Goal: Transaction & Acquisition: Subscribe to service/newsletter

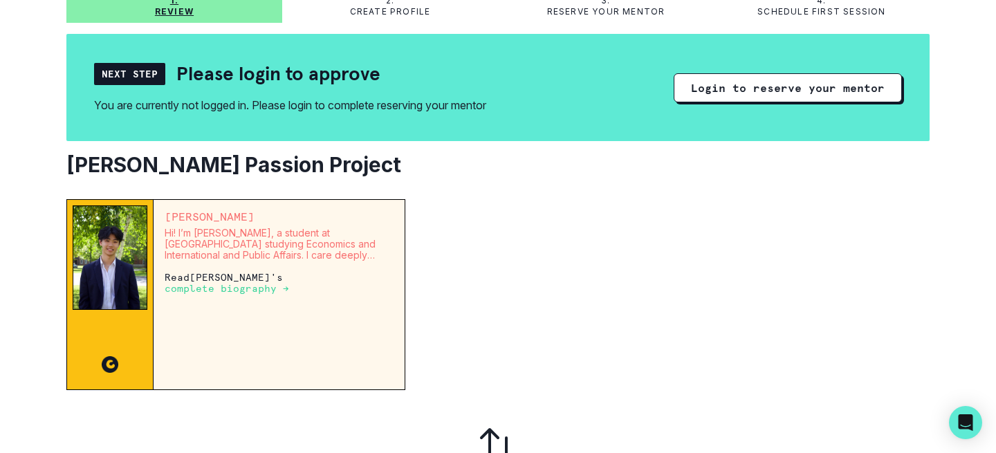
scroll to position [107, 0]
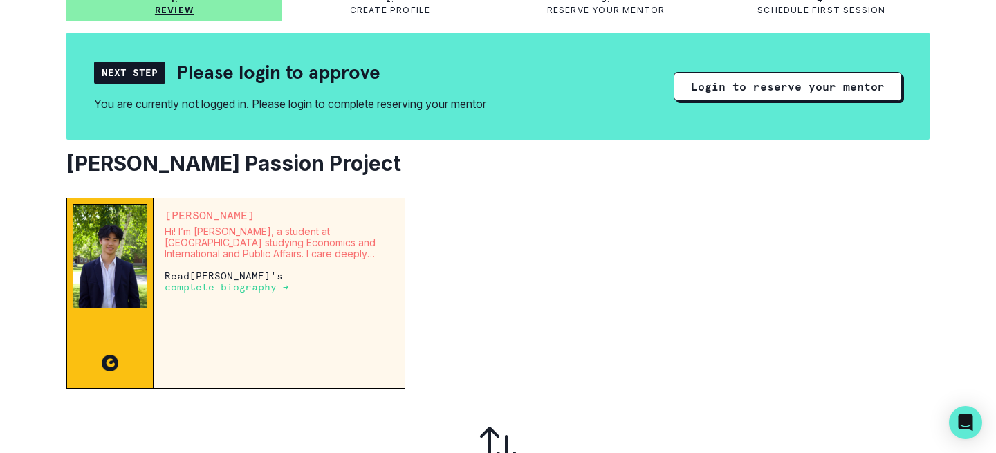
click at [289, 281] on p "complete biography →" at bounding box center [227, 286] width 124 height 11
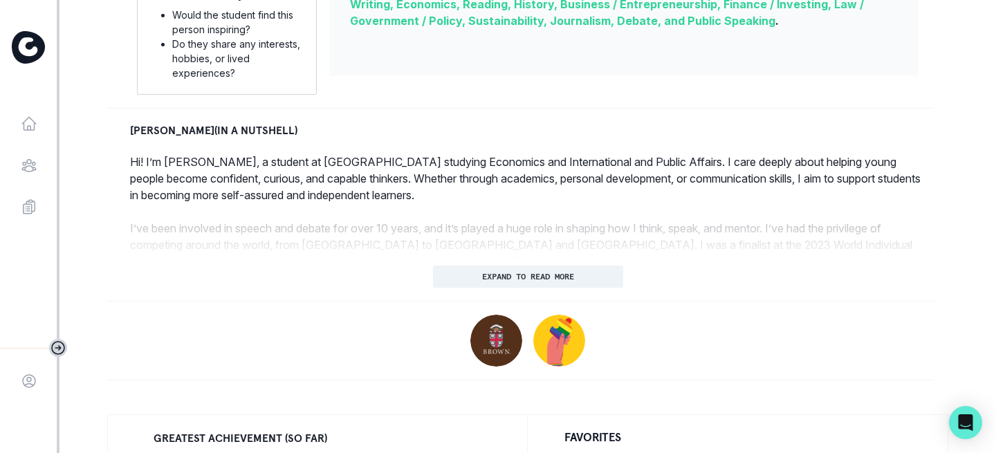
scroll to position [589, 0]
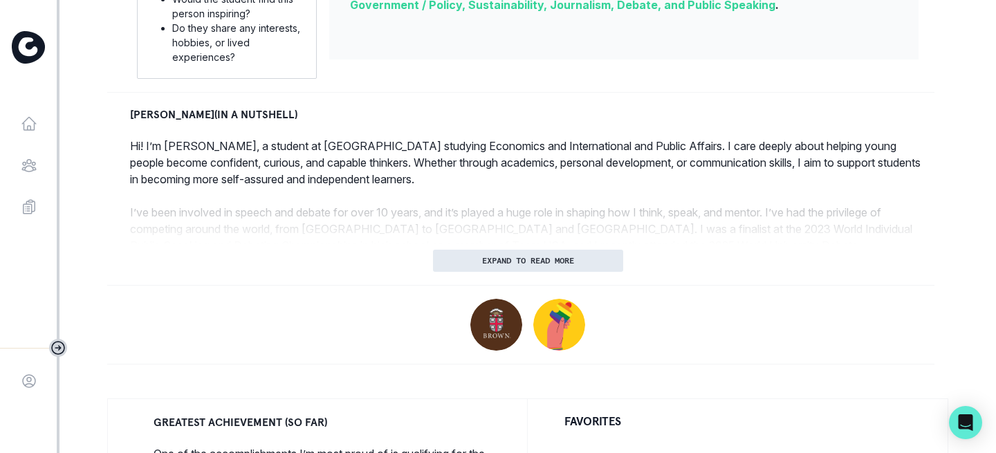
click at [475, 257] on button "EXPAND TO READ MORE" at bounding box center [528, 261] width 190 height 22
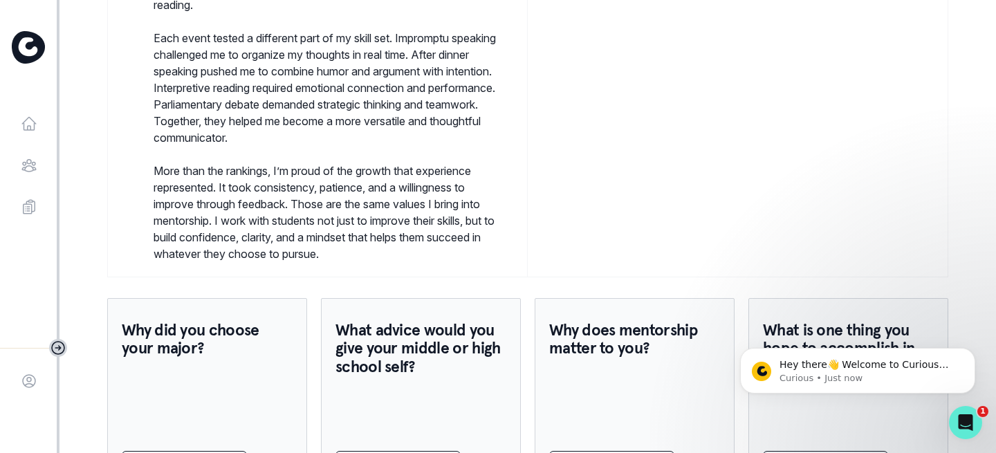
scroll to position [1495, 0]
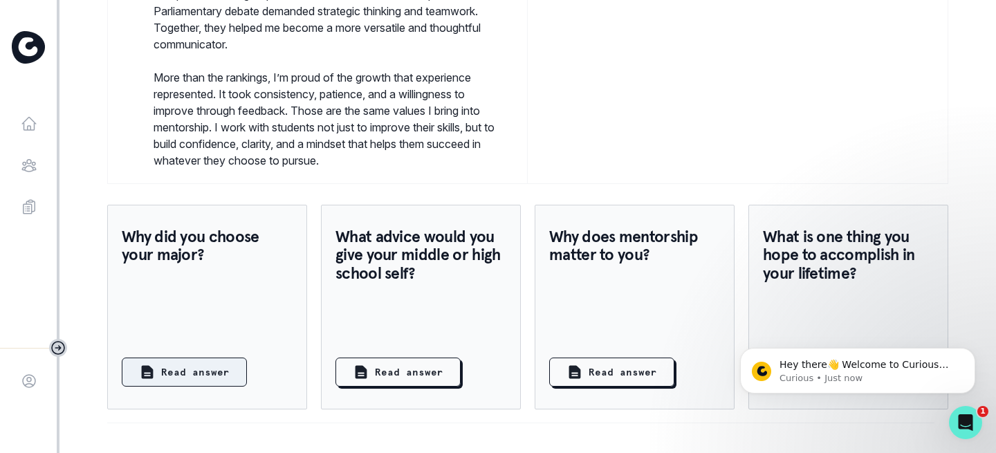
click at [218, 378] on p "Read answer" at bounding box center [195, 372] width 68 height 15
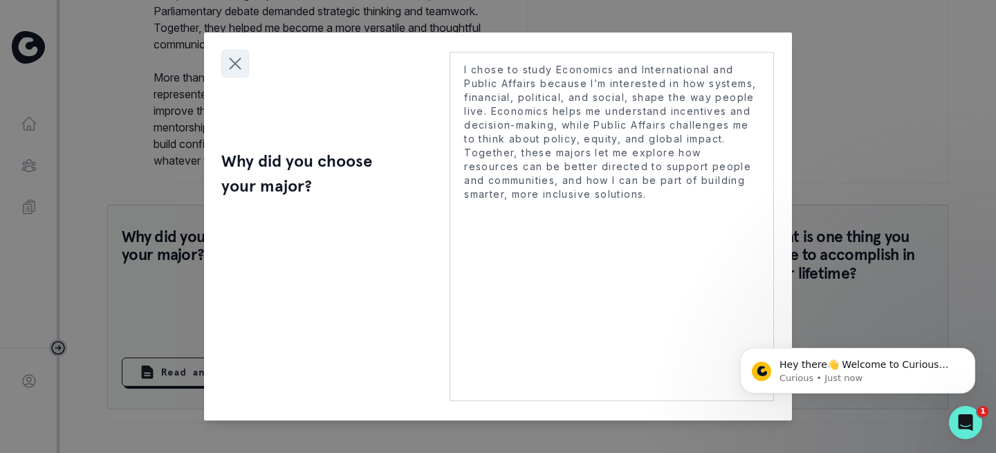
click at [236, 69] on icon "Close modal" at bounding box center [235, 63] width 21 height 21
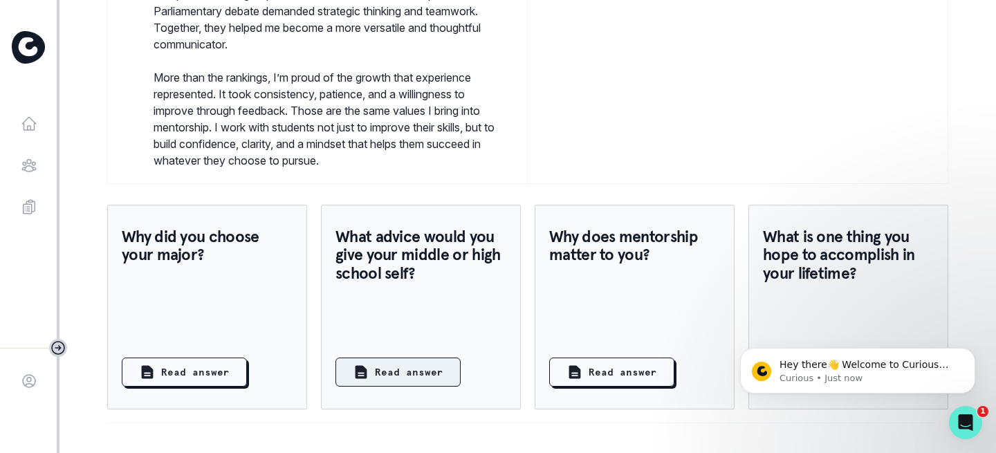
click at [389, 371] on p "Read answer" at bounding box center [409, 372] width 68 height 15
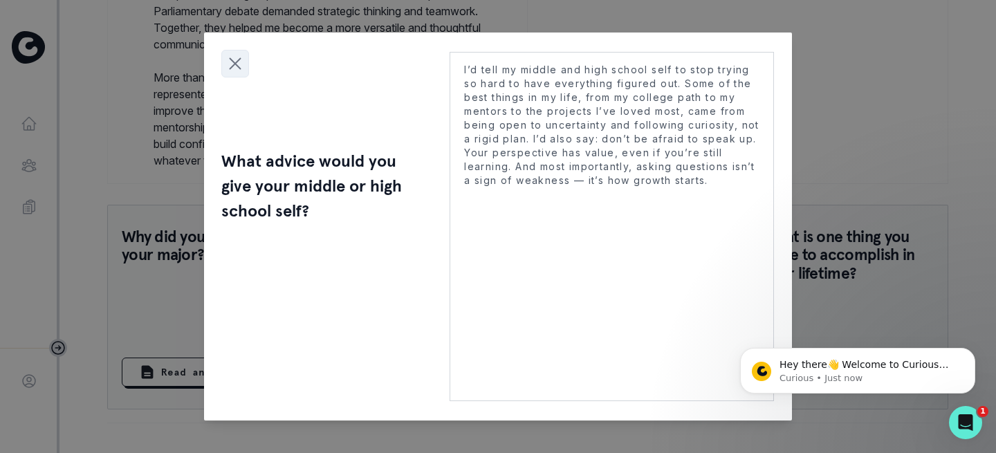
click at [224, 60] on button "Close modal" at bounding box center [235, 64] width 28 height 28
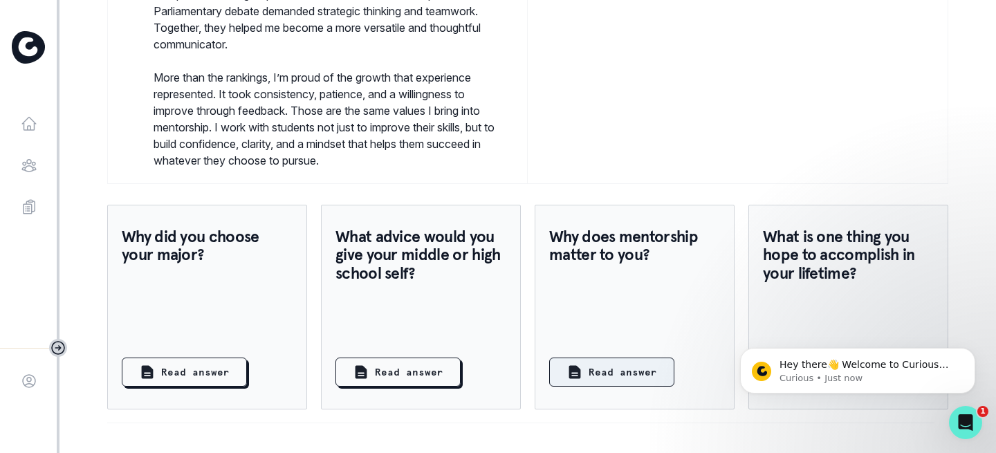
click at [645, 372] on p "Read answer" at bounding box center [623, 372] width 68 height 15
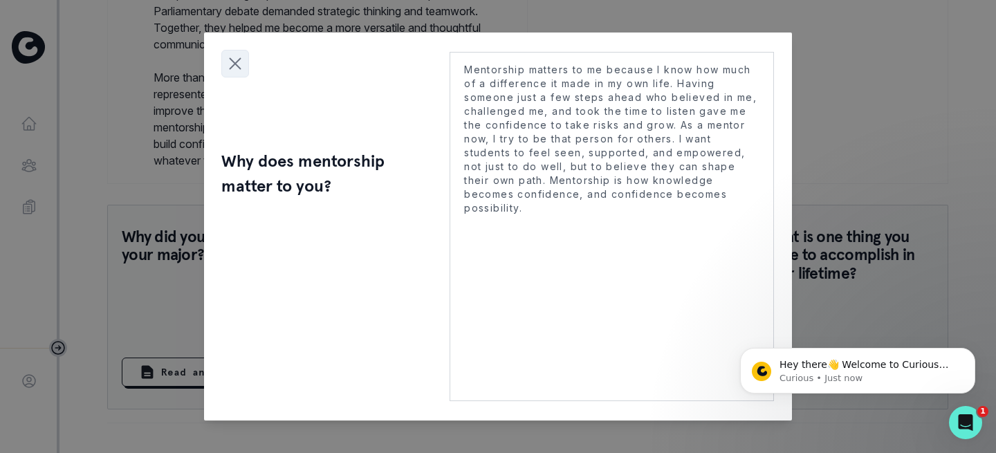
click at [228, 56] on icon "Close modal" at bounding box center [235, 63] width 21 height 21
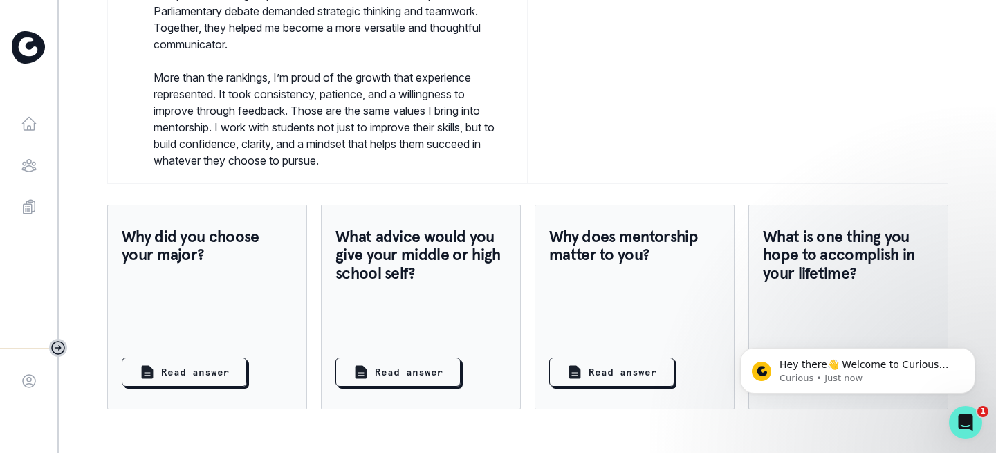
drag, startPoint x: 879, startPoint y: 289, endPoint x: 879, endPoint y: 275, distance: 14.5
click at [879, 275] on div "What is one thing you hope to accomplish in your lifetime? Read answer" at bounding box center [848, 307] width 200 height 205
click at [836, 308] on div "Hey there👋 Welcome to Curious Cardinals 🙌 Take a look around! If you have any q…" at bounding box center [857, 307] width 255 height 173
click at [795, 372] on p "Curious • Just now" at bounding box center [868, 378] width 178 height 12
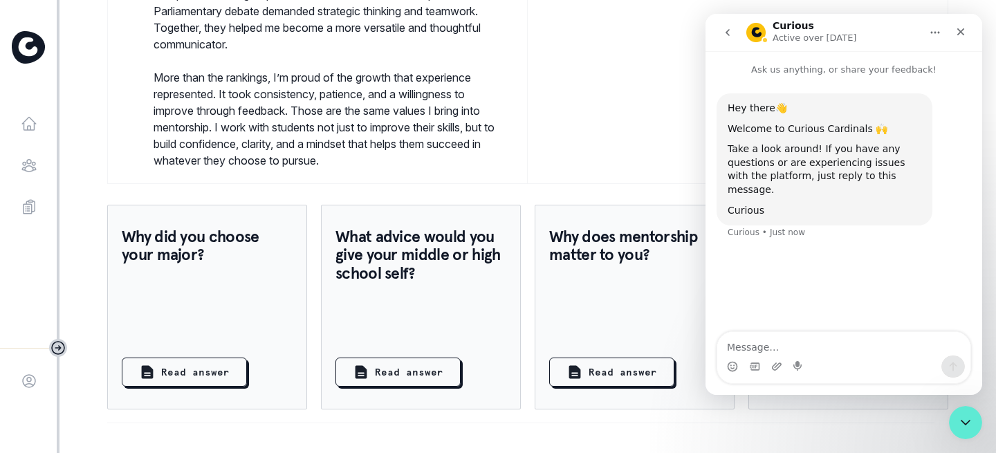
scroll to position [0, 0]
click at [725, 29] on icon "go back" at bounding box center [727, 32] width 11 height 11
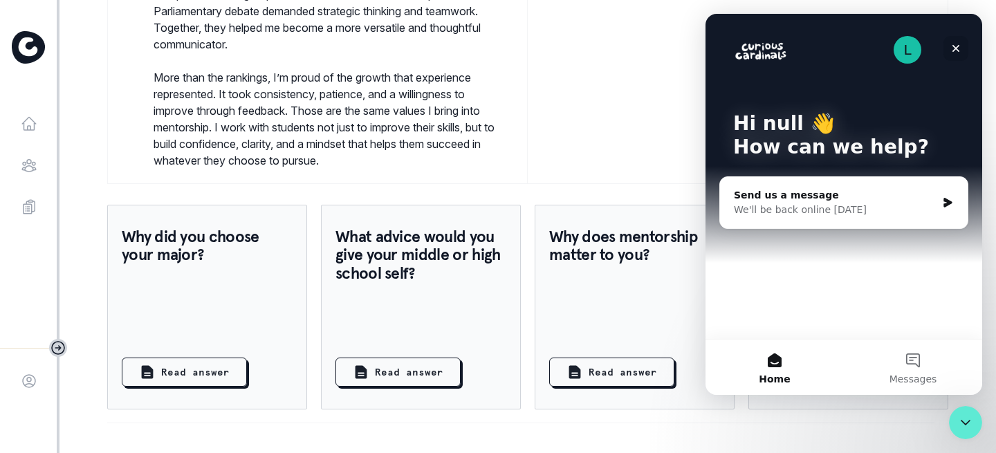
click at [957, 48] on icon "Close" at bounding box center [955, 48] width 11 height 11
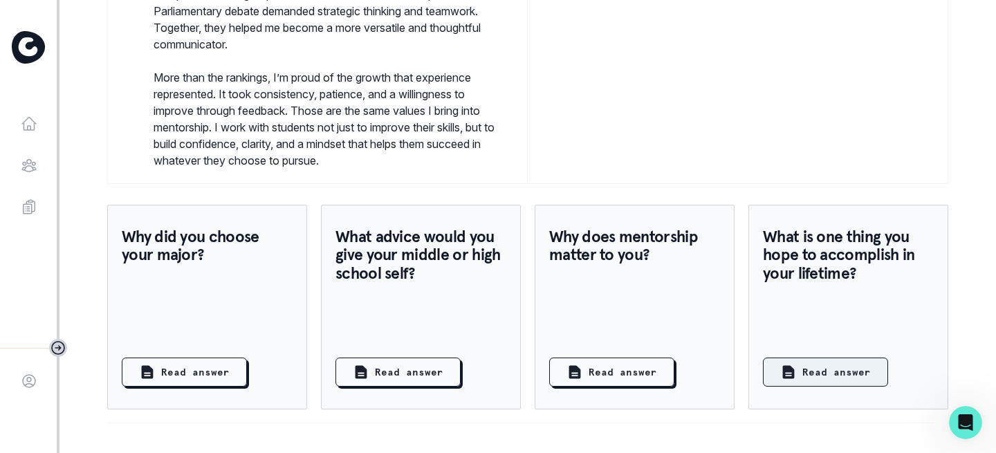
click at [792, 380] on button "Read answer" at bounding box center [825, 372] width 125 height 29
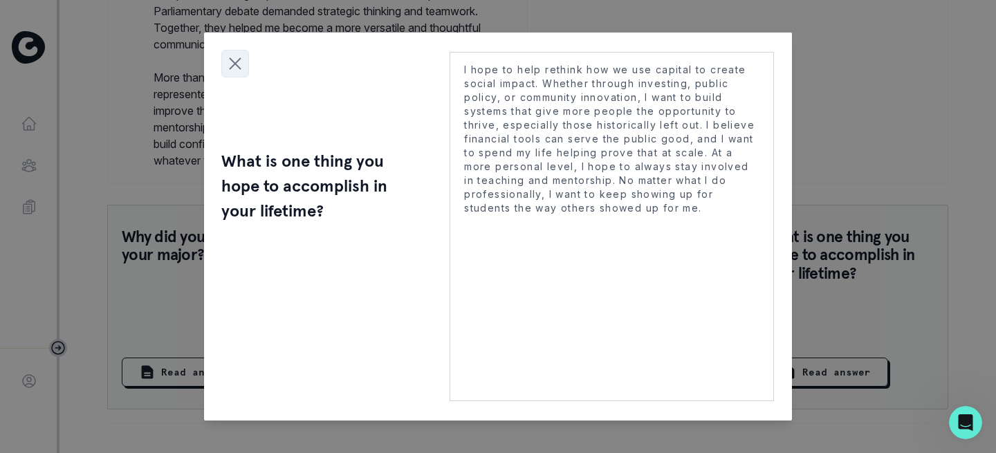
click at [233, 64] on icon "Close modal" at bounding box center [235, 63] width 21 height 21
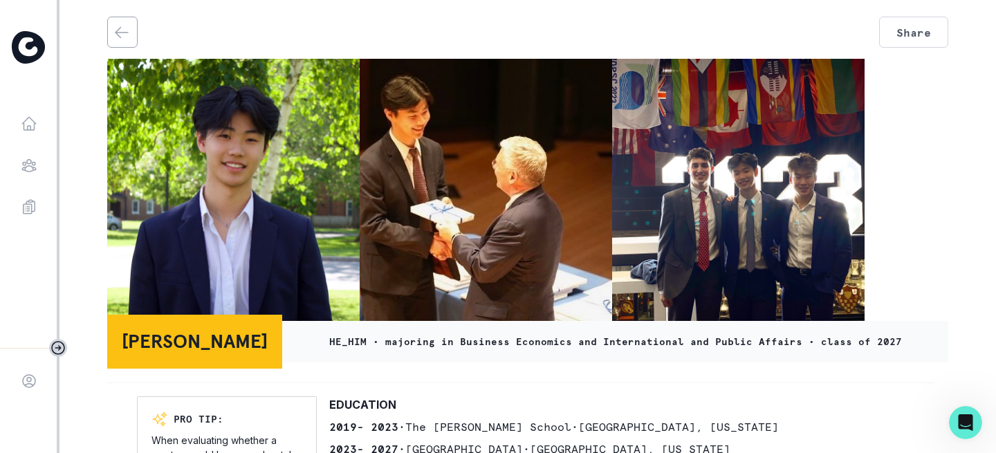
click at [119, 37] on icon "back" at bounding box center [121, 32] width 17 height 17
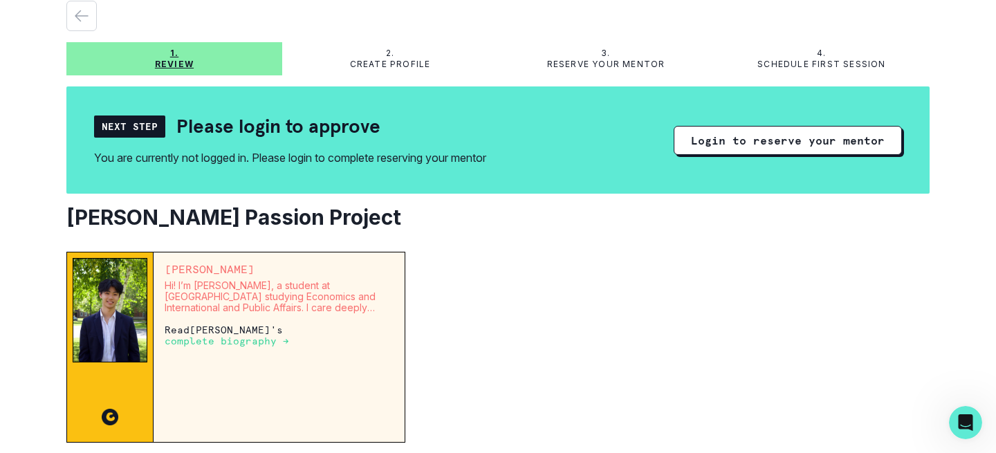
scroll to position [55, 0]
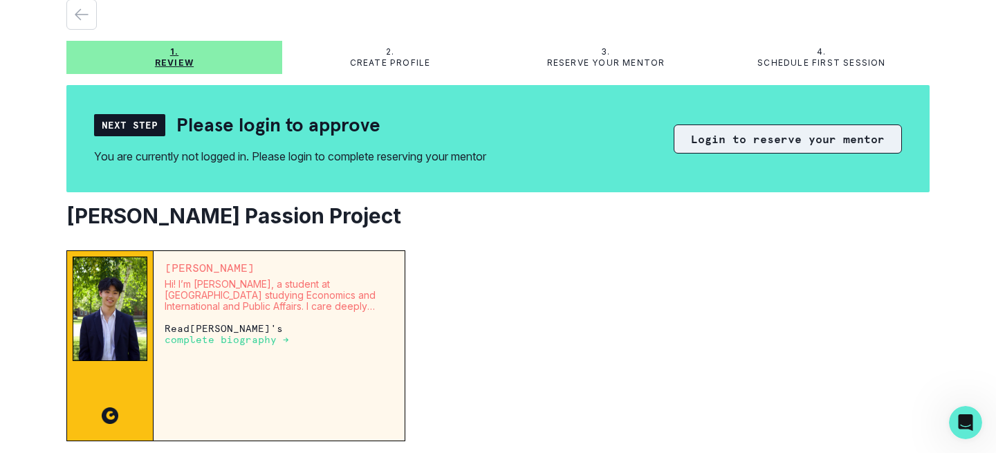
click at [790, 141] on button "Login to reserve your mentor" at bounding box center [788, 138] width 228 height 29
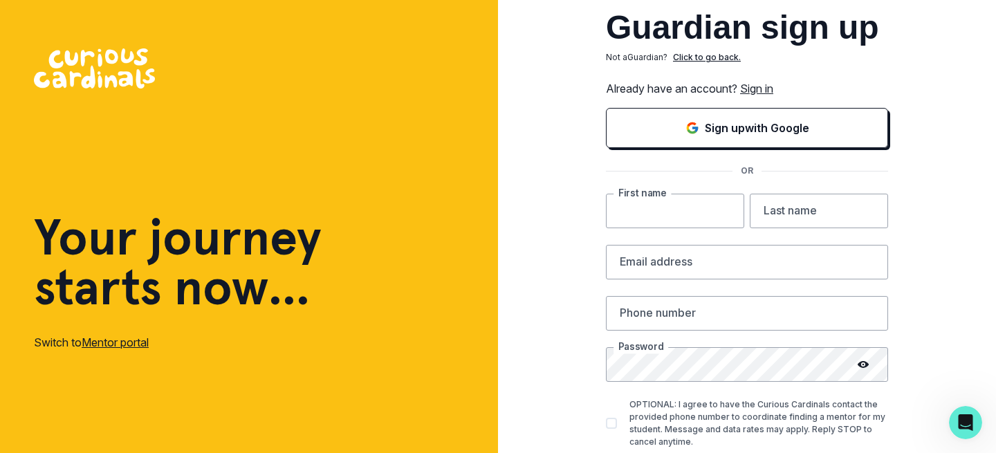
click at [690, 214] on input "text" at bounding box center [675, 211] width 138 height 35
type input "Colby"
type input "Levine"
type input "melanielevine1007@gmail.com"
type input "9176564781"
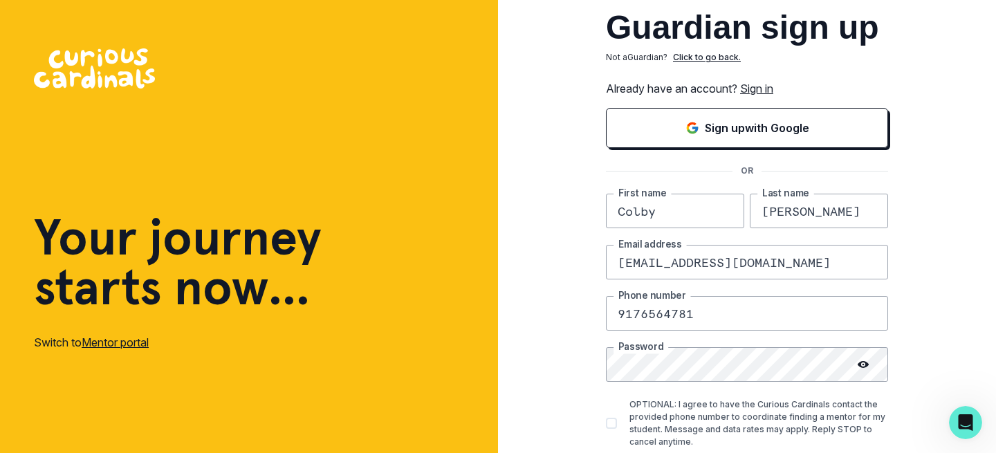
drag, startPoint x: 860, startPoint y: 266, endPoint x: 587, endPoint y: 267, distance: 273.2
click at [587, 267] on div "Guardian sign up Not a Guardian ? Click to go back. Already have an account? Si…" at bounding box center [747, 269] width 498 height 539
type input "colbylevine31@gmail.com"
click at [865, 364] on icon at bounding box center [863, 364] width 11 height 7
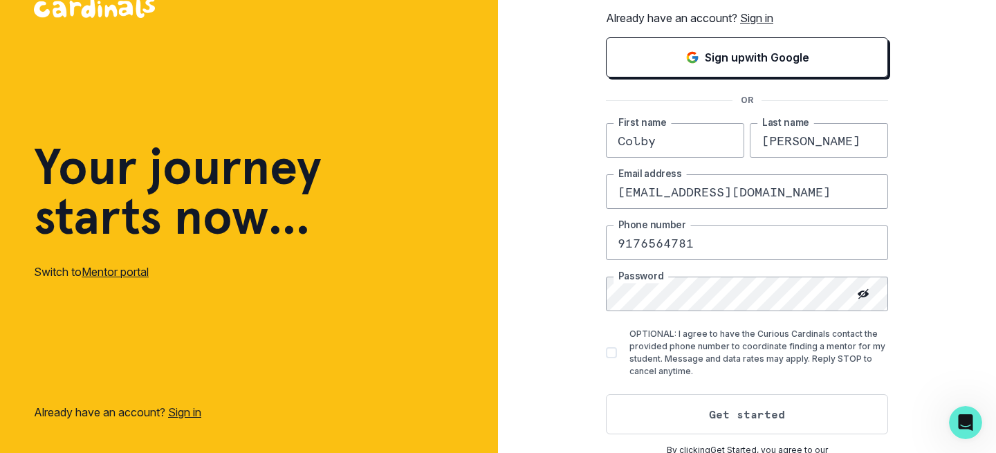
scroll to position [86, 0]
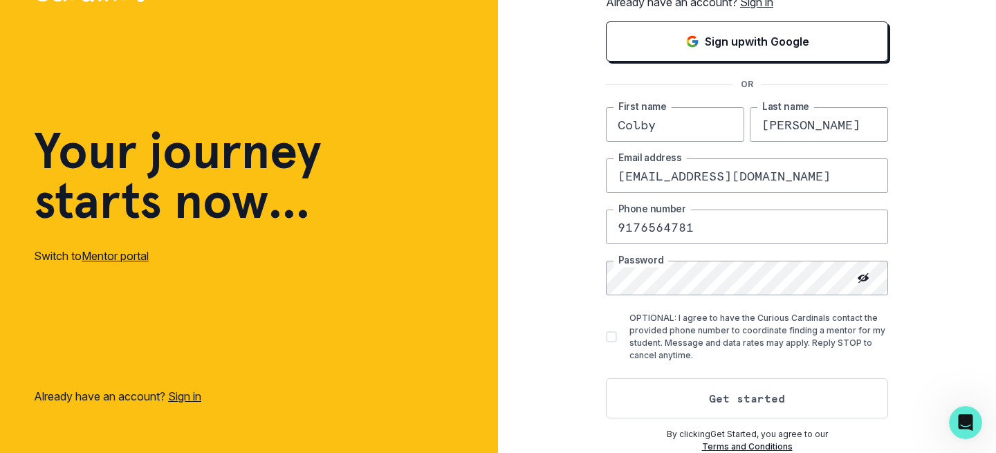
click at [613, 337] on span at bounding box center [611, 336] width 11 height 11
click at [606, 337] on input "OPTIONAL: I agree to have the Curious Cardinals contact the provided phone numb…" at bounding box center [605, 337] width 1 height 1
checkbox input "true"
click at [717, 400] on button "Get started" at bounding box center [747, 398] width 282 height 40
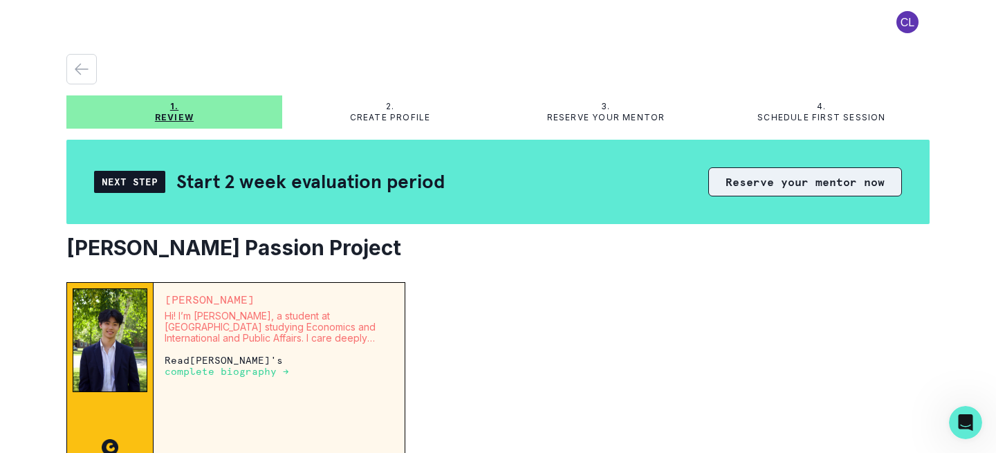
click at [757, 190] on button "Reserve your mentor now" at bounding box center [805, 181] width 194 height 29
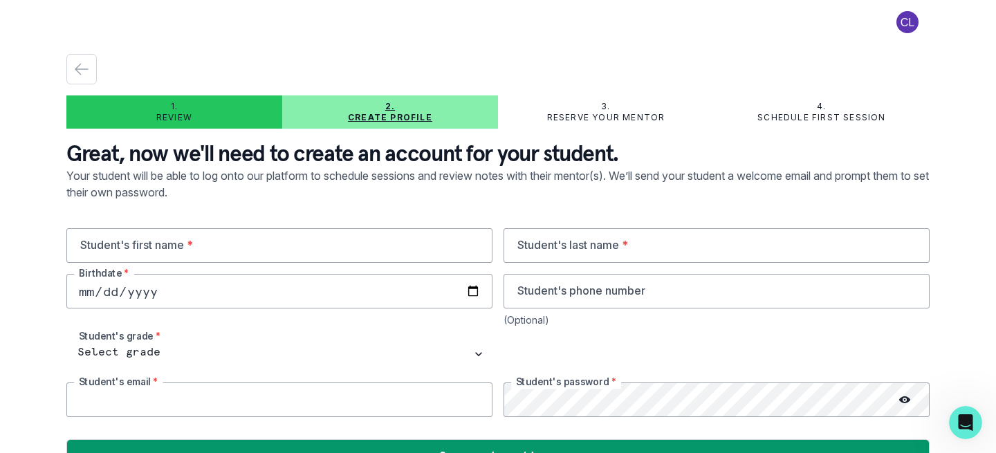
type input "colbylevine31@gmail.com"
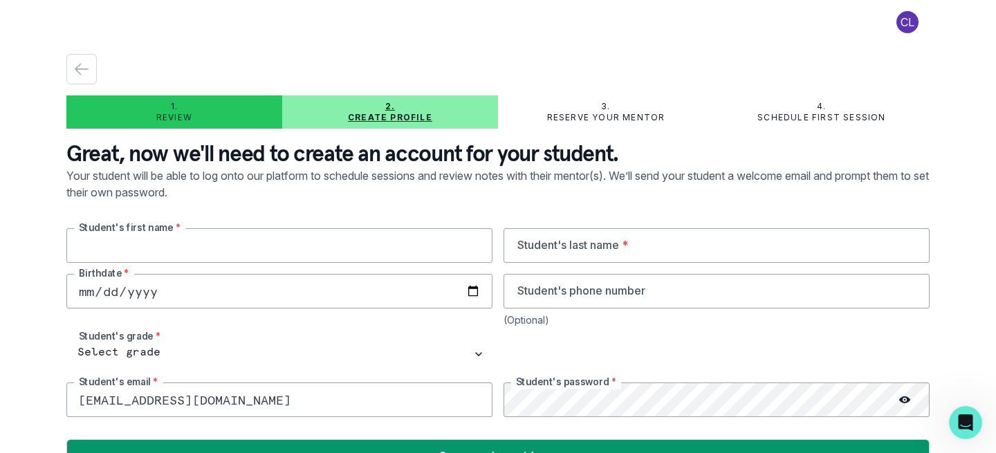
click at [379, 255] on input "text" at bounding box center [279, 245] width 426 height 35
type input "Colby"
type input "Levine"
type input "9176564781"
click at [205, 286] on input "date" at bounding box center [279, 291] width 426 height 35
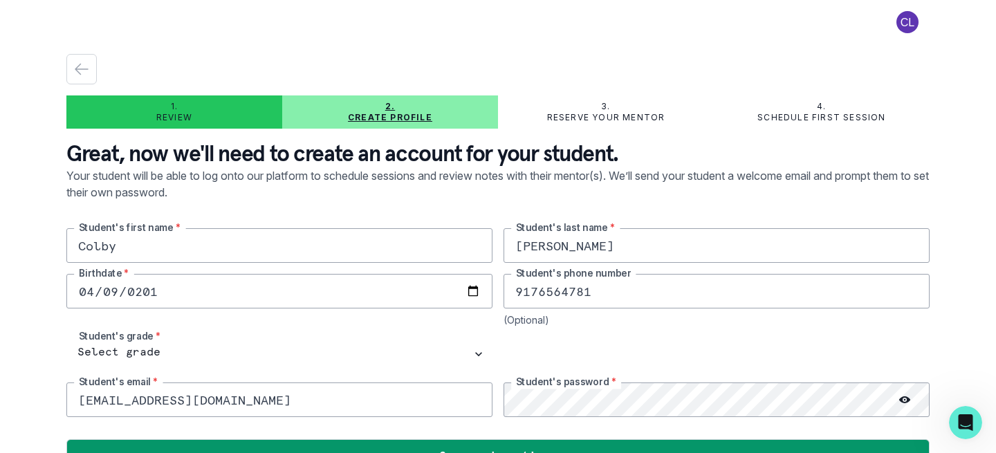
type input "2010-04-09"
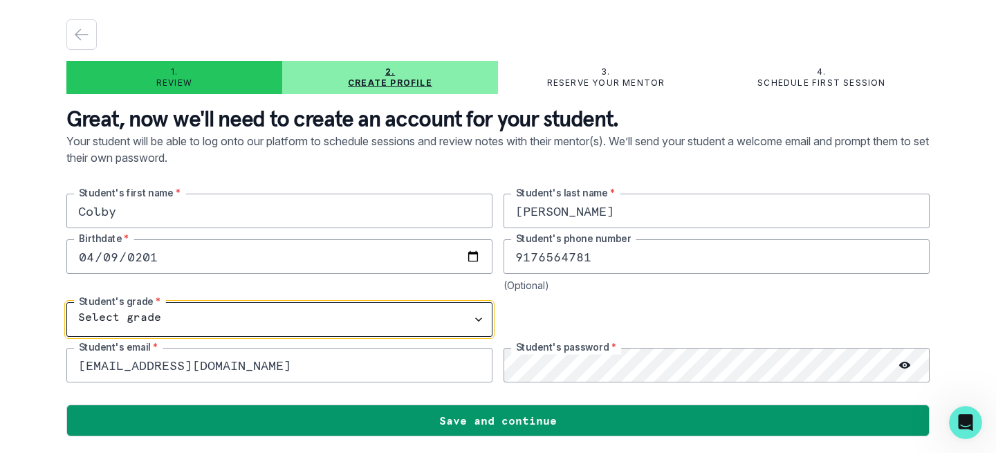
click at [176, 304] on select "Select grade 1st Grade 2nd Grade 3rd Grade 4th Grade 5th Grade 6th Grade 7th Gr…" at bounding box center [279, 319] width 426 height 35
select select "10th Grade"
click at [66, 302] on select "Select grade 1st Grade 2nd Grade 3rd Grade 4th Grade 5th Grade 6th Grade 7th Gr…" at bounding box center [279, 319] width 426 height 35
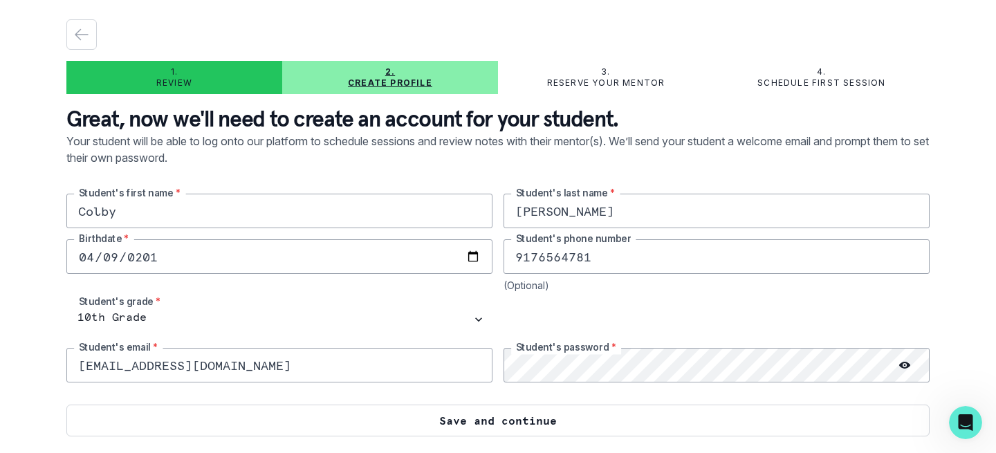
click at [408, 420] on button "Save and continue" at bounding box center [497, 421] width 863 height 32
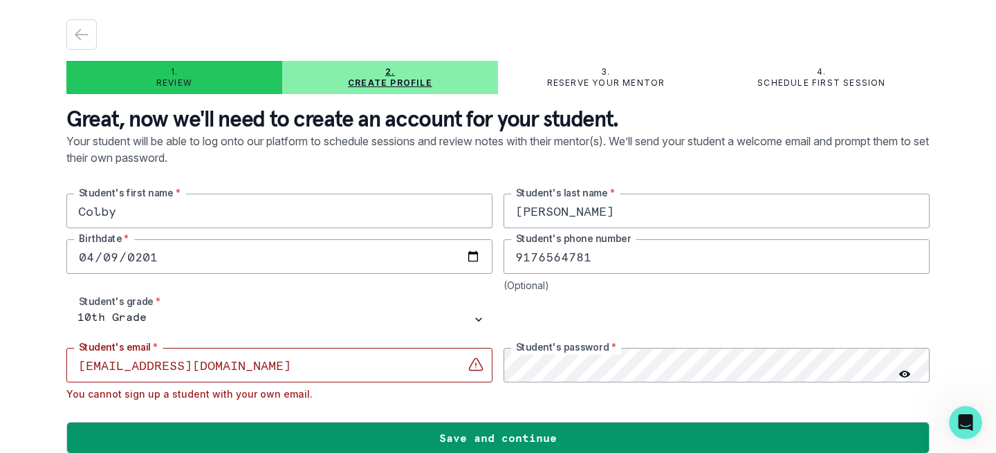
scroll to position [0, 0]
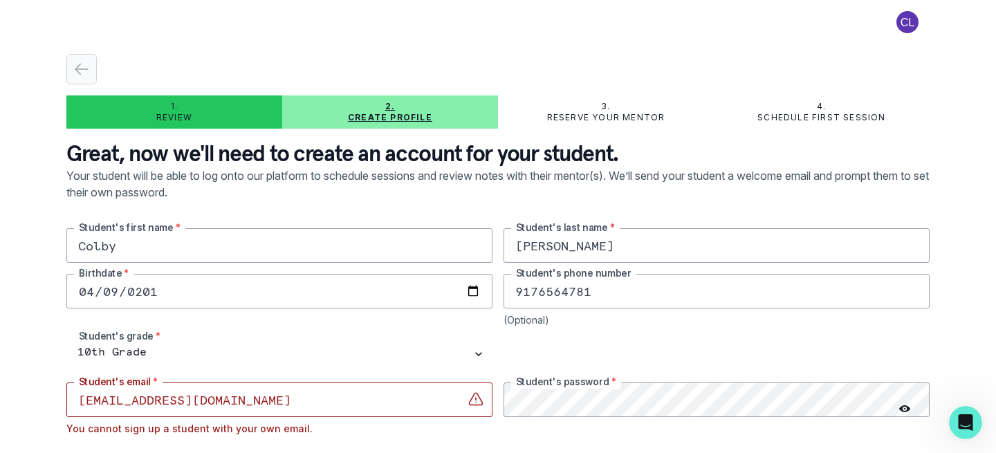
click at [89, 73] on icon "button" at bounding box center [81, 69] width 17 height 17
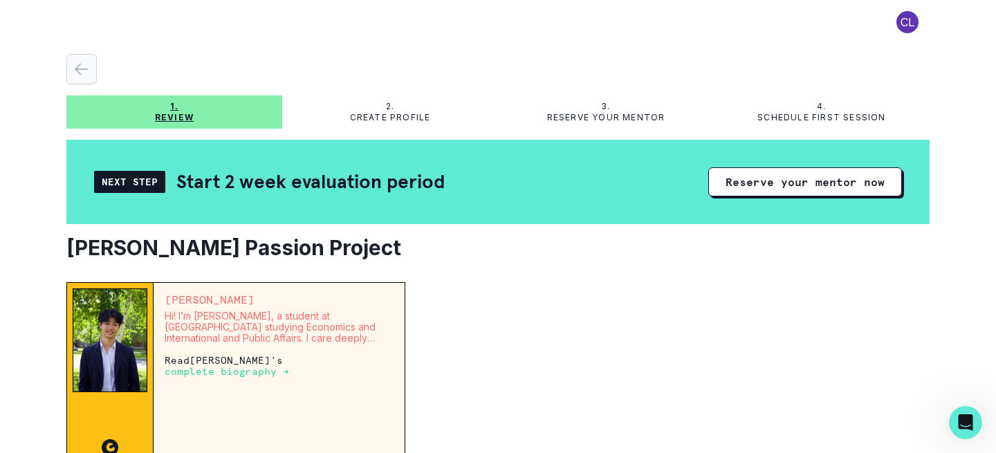
click at [84, 71] on icon "button" at bounding box center [81, 69] width 17 height 17
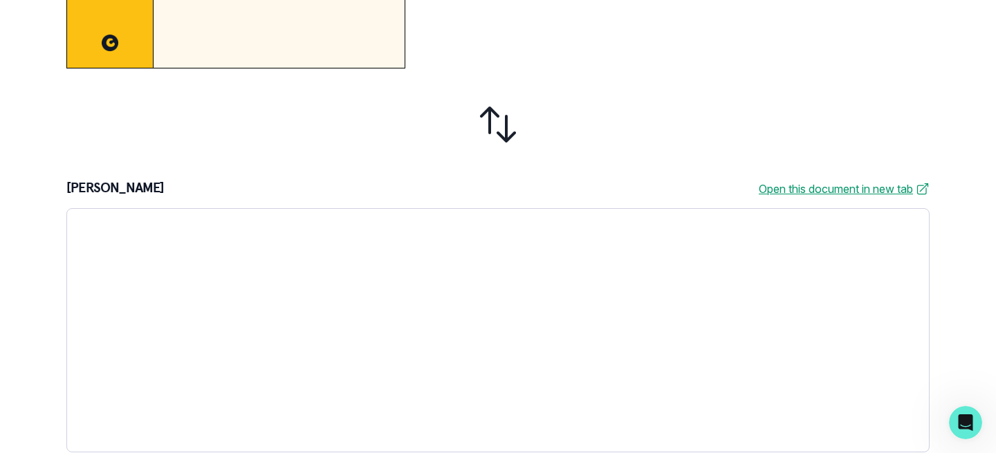
scroll to position [420, 0]
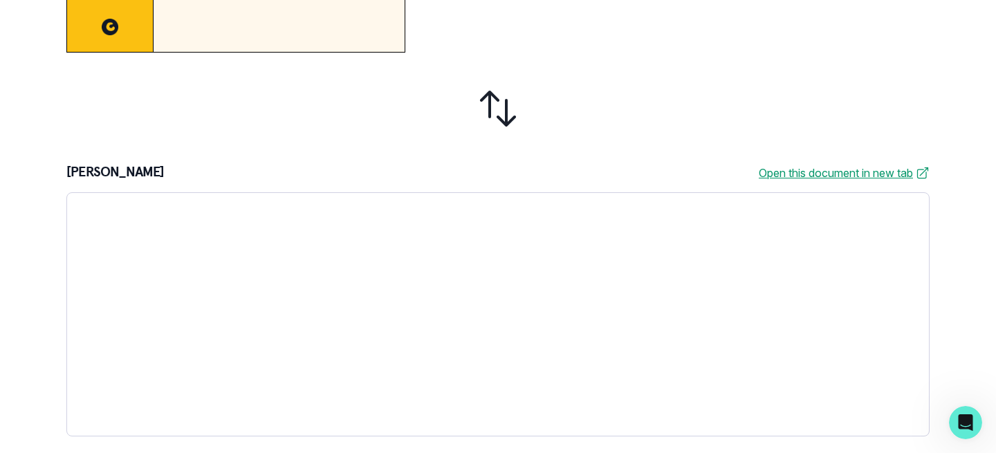
click at [803, 177] on link "Open this document in new tab" at bounding box center [844, 173] width 171 height 17
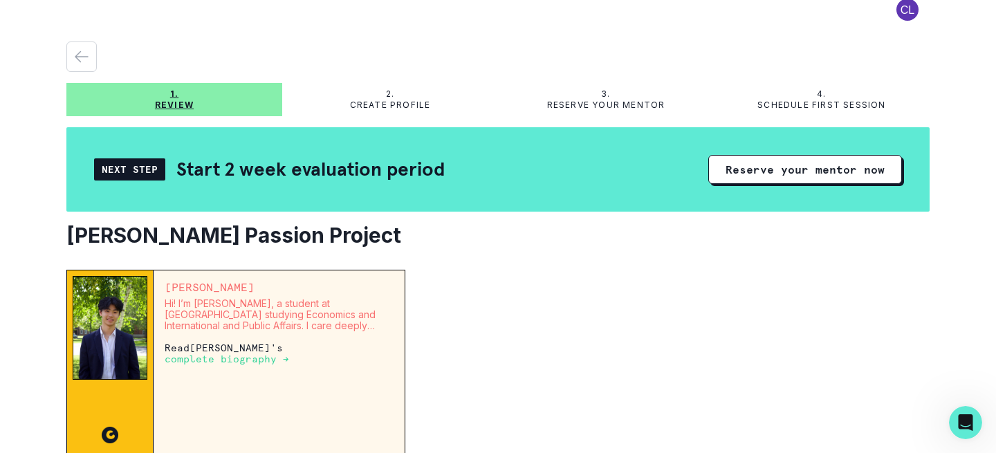
scroll to position [0, 0]
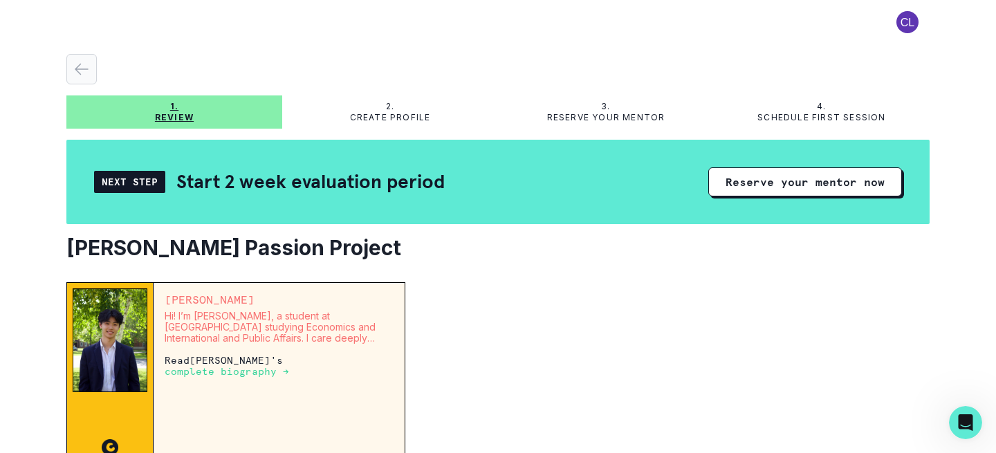
click at [76, 61] on icon "button" at bounding box center [81, 69] width 17 height 17
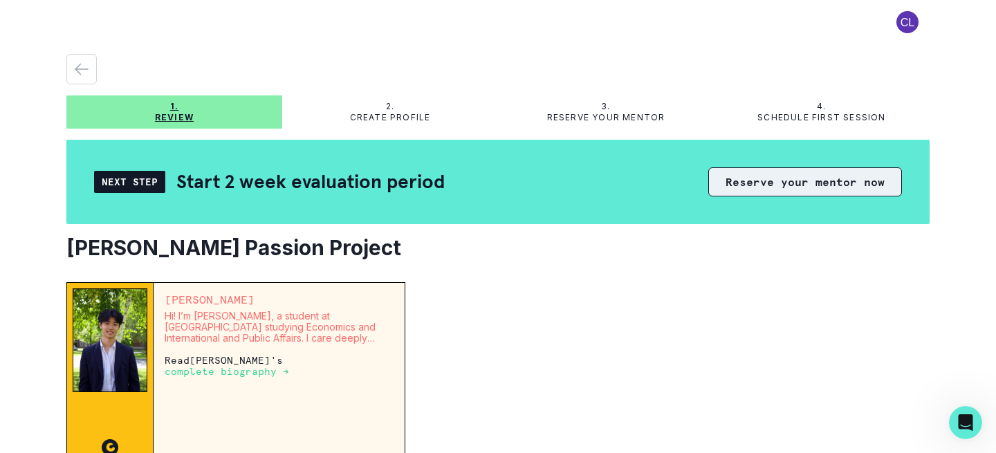
click at [761, 190] on button "Reserve your mentor now" at bounding box center [805, 181] width 194 height 29
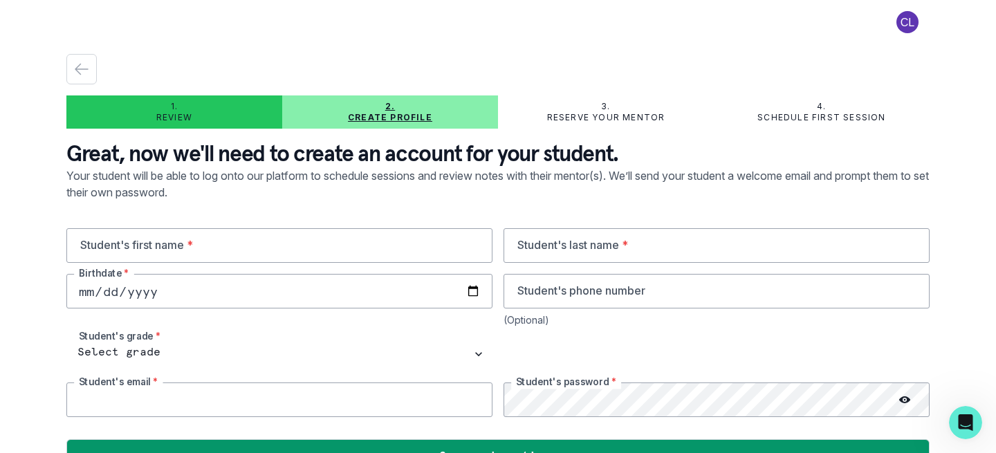
type input "colbylevine31@gmail.com"
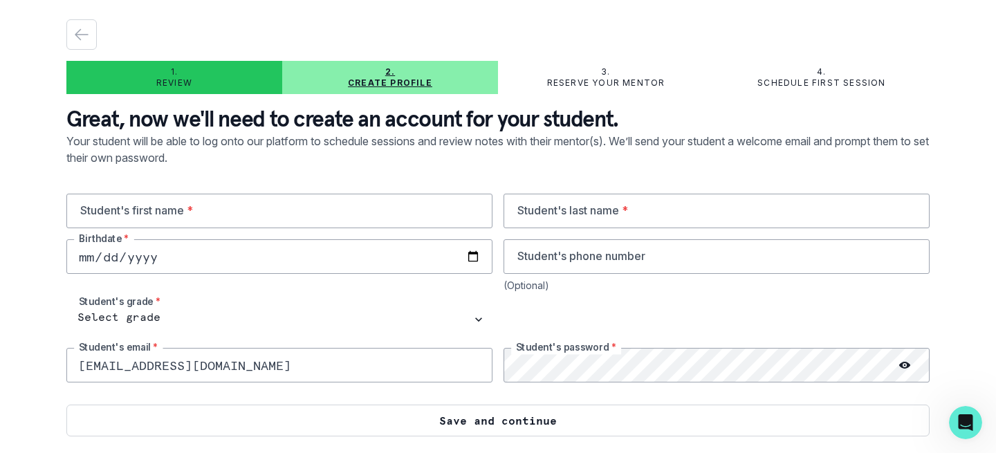
click at [505, 429] on button "Save and continue" at bounding box center [497, 421] width 863 height 32
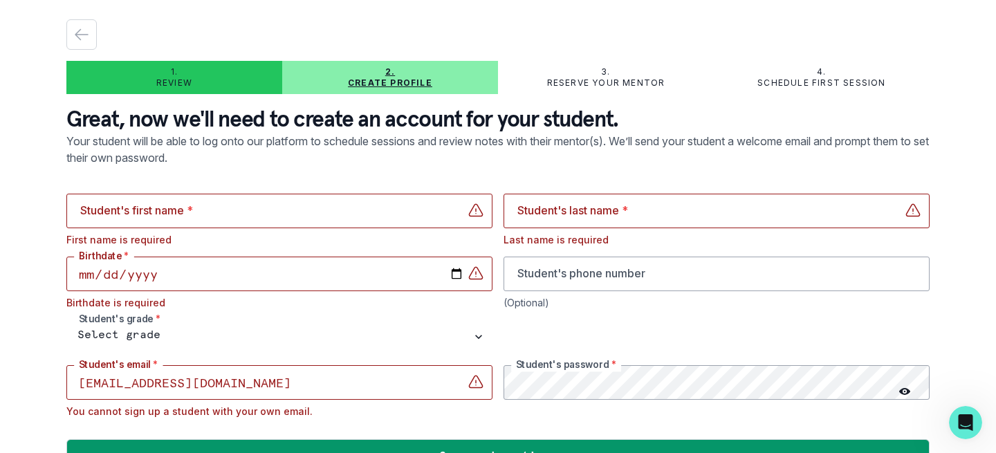
drag, startPoint x: 293, startPoint y: 380, endPoint x: 12, endPoint y: 380, distance: 280.1
click at [12, 380] on div "1. Review 2. Create profile 3. Reserve your mentor 4. Schedule first session Gr…" at bounding box center [498, 226] width 996 height 453
type input "melanielevine1007@gmail.com"
type input "Colby"
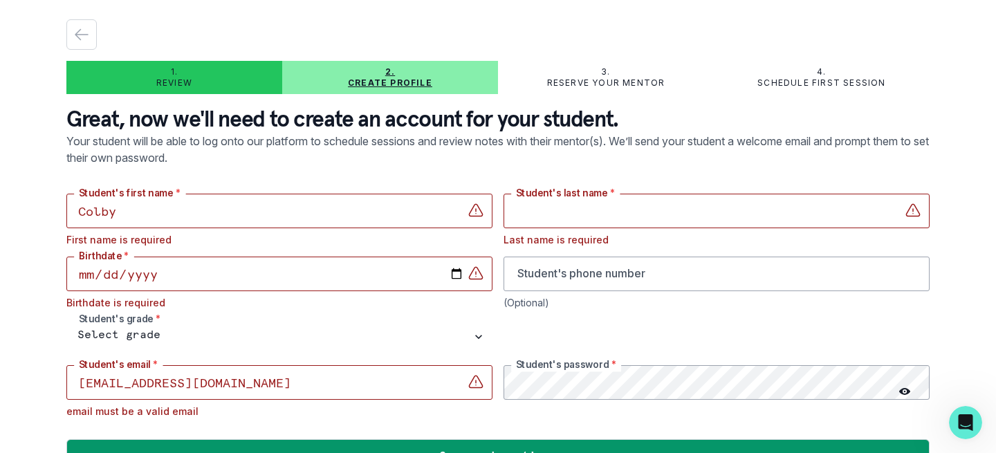
type input "Levine"
type input "9176564781"
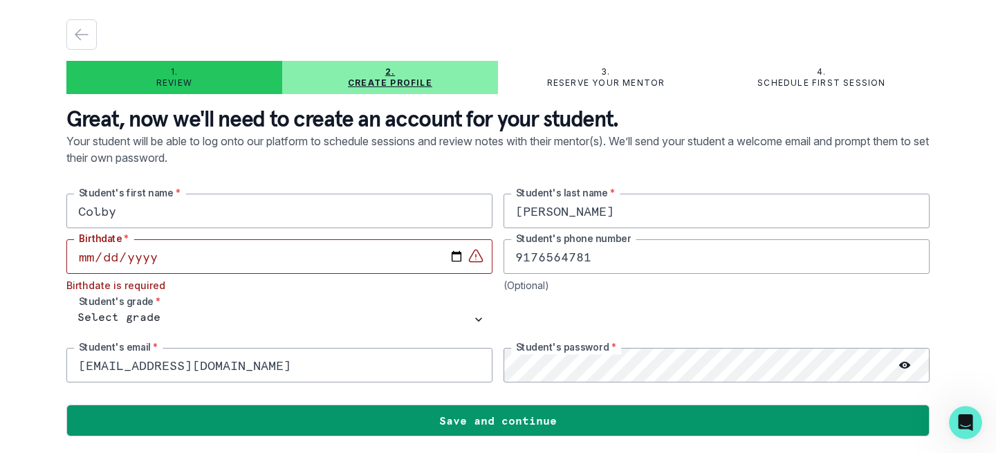
click at [255, 244] on input "date" at bounding box center [279, 256] width 426 height 35
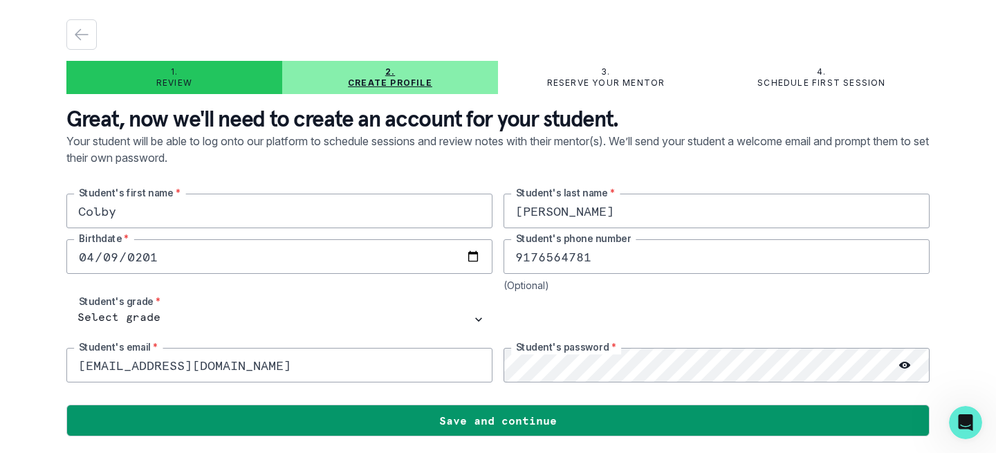
type input "2010-04-09"
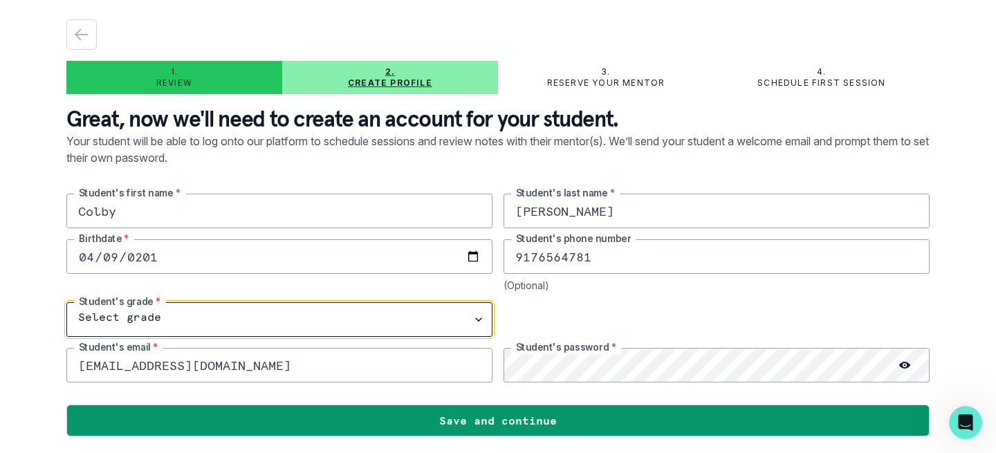
click at [291, 314] on select "Select grade 1st Grade 2nd Grade 3rd Grade 4th Grade 5th Grade 6th Grade 7th Gr…" at bounding box center [279, 319] width 426 height 35
select select "10th Grade"
click at [66, 302] on select "Select grade 1st Grade 2nd Grade 3rd Grade 4th Grade 5th Grade 6th Grade 7th Gr…" at bounding box center [279, 319] width 426 height 35
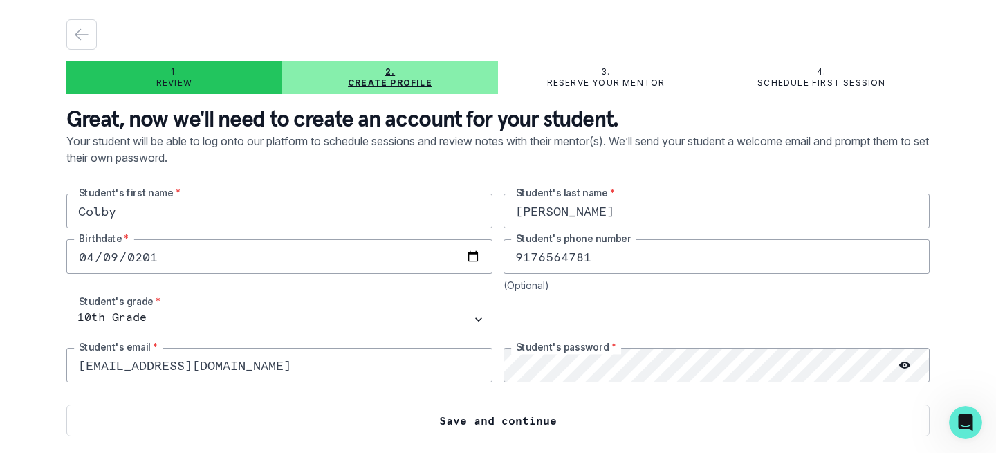
click at [383, 423] on button "Save and continue" at bounding box center [497, 421] width 863 height 32
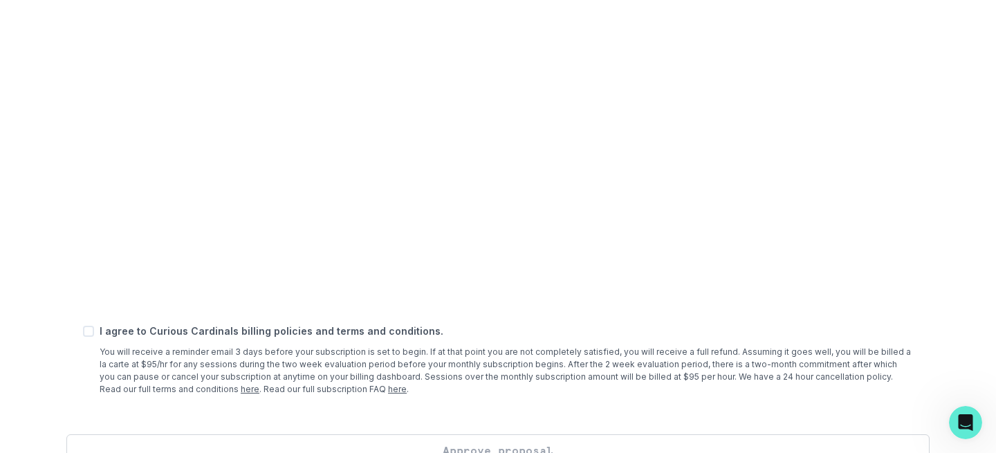
scroll to position [499, 0]
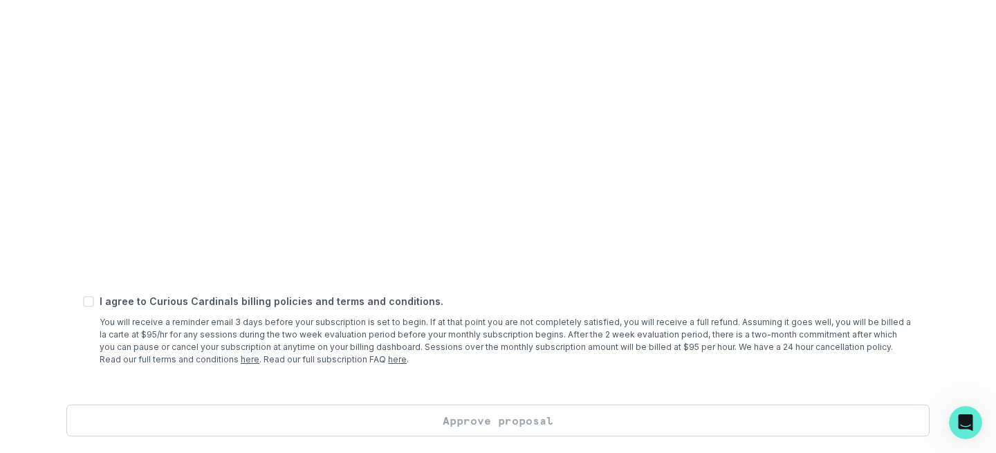
click at [92, 303] on span at bounding box center [88, 301] width 11 height 11
click at [83, 302] on input "checkbox" at bounding box center [82, 301] width 1 height 1
checkbox input "true"
click at [368, 427] on button "Approve proposal" at bounding box center [497, 421] width 863 height 32
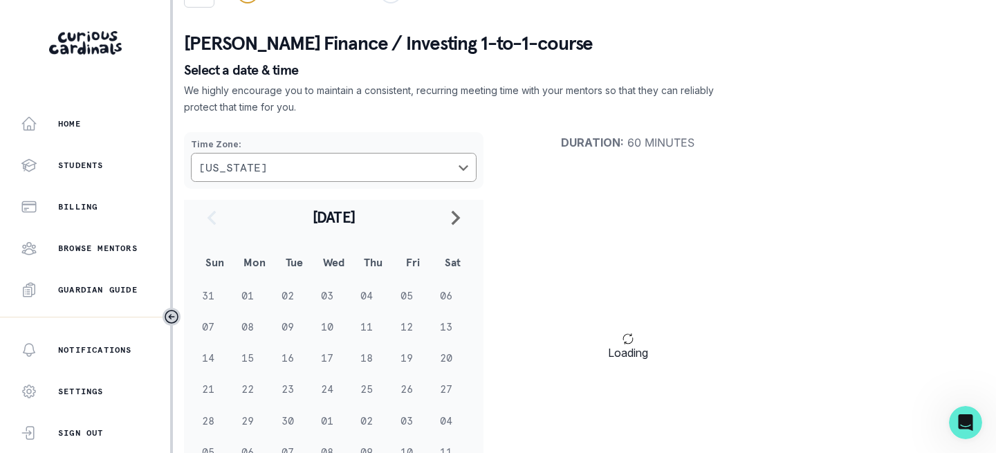
scroll to position [50, 0]
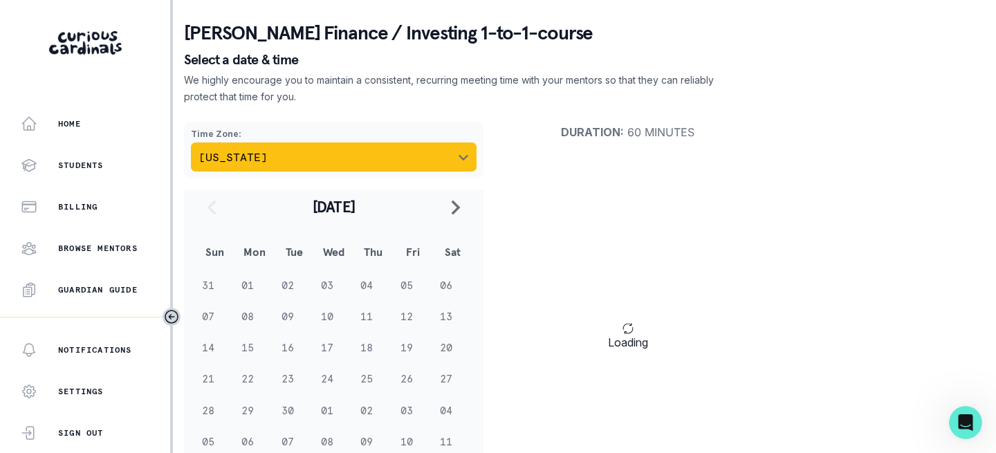
click at [459, 165] on button "New York" at bounding box center [334, 156] width 286 height 29
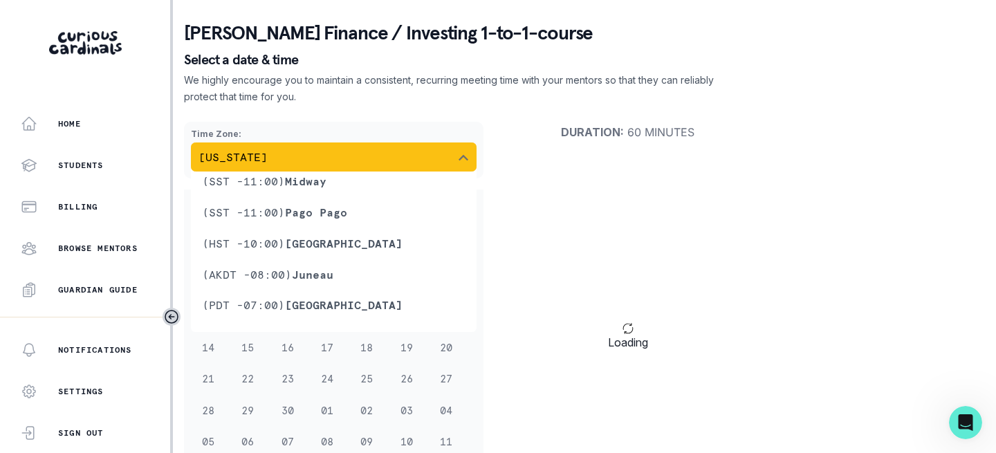
scroll to position [515, 0]
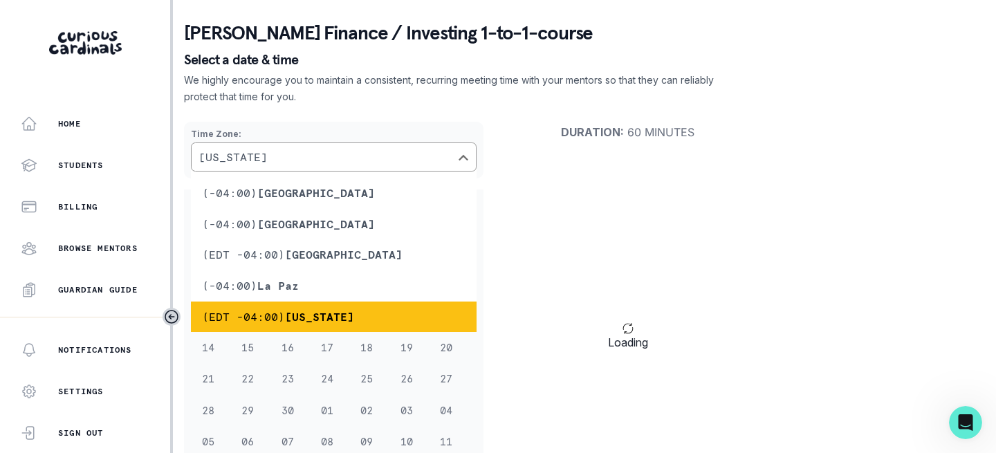
click at [373, 315] on li "(EDT -04:00) New York" at bounding box center [334, 317] width 286 height 31
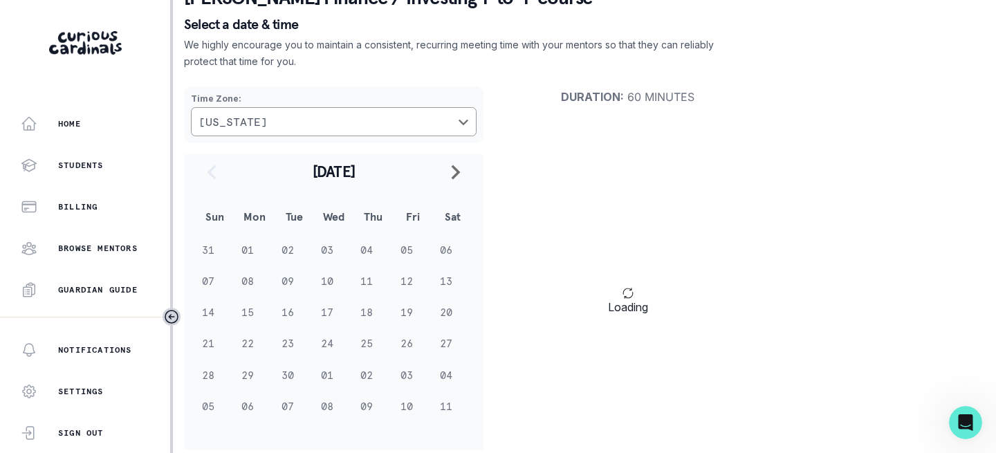
scroll to position [86, 0]
click at [248, 280] on td "08" at bounding box center [253, 279] width 39 height 31
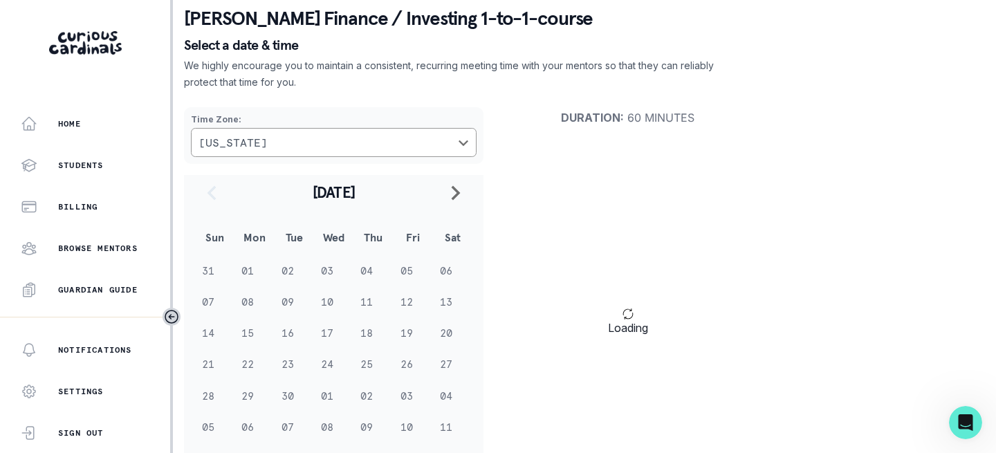
scroll to position [98, 0]
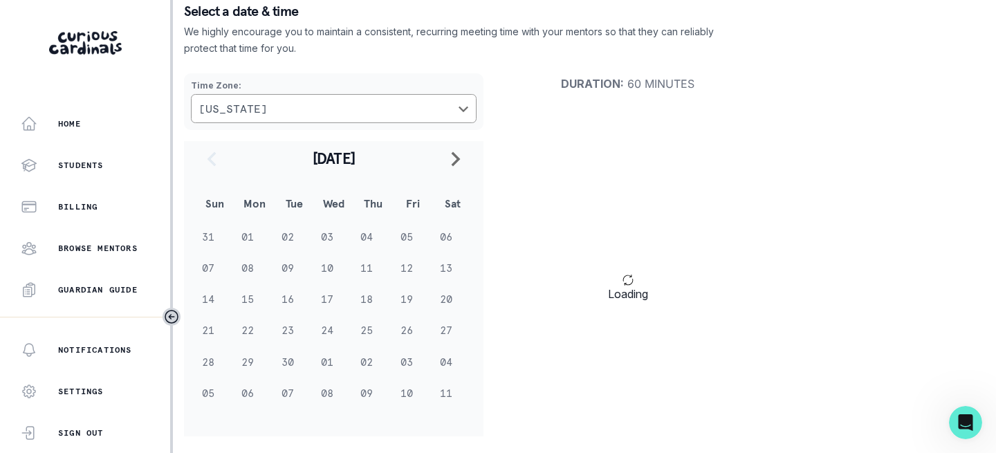
click at [243, 268] on td "08" at bounding box center [253, 267] width 39 height 31
click at [244, 268] on td "08" at bounding box center [253, 267] width 39 height 31
click at [243, 268] on td "08" at bounding box center [253, 267] width 39 height 31
click at [612, 297] on span "Loading" at bounding box center [628, 294] width 40 height 17
click at [245, 272] on td "08" at bounding box center [253, 267] width 39 height 31
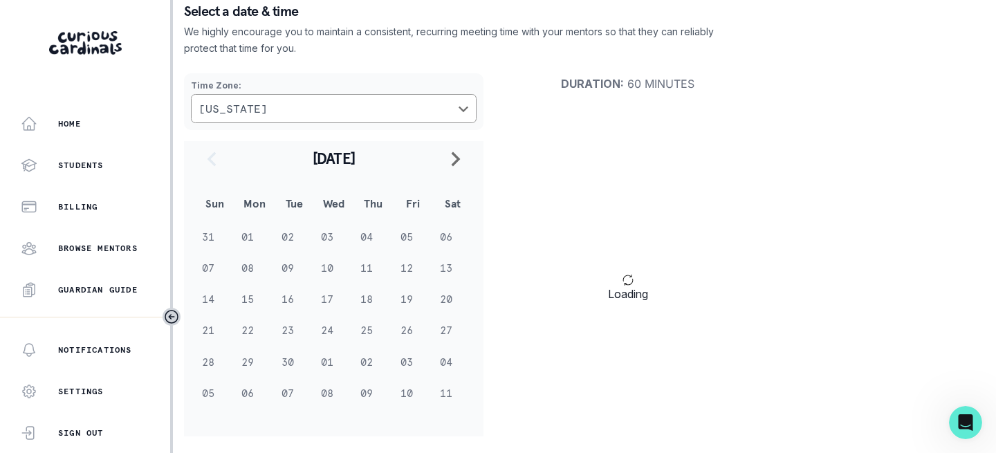
click at [248, 269] on td "08" at bounding box center [253, 267] width 39 height 31
click at [173, 318] on icon "Toggle sidebar" at bounding box center [171, 316] width 17 height 17
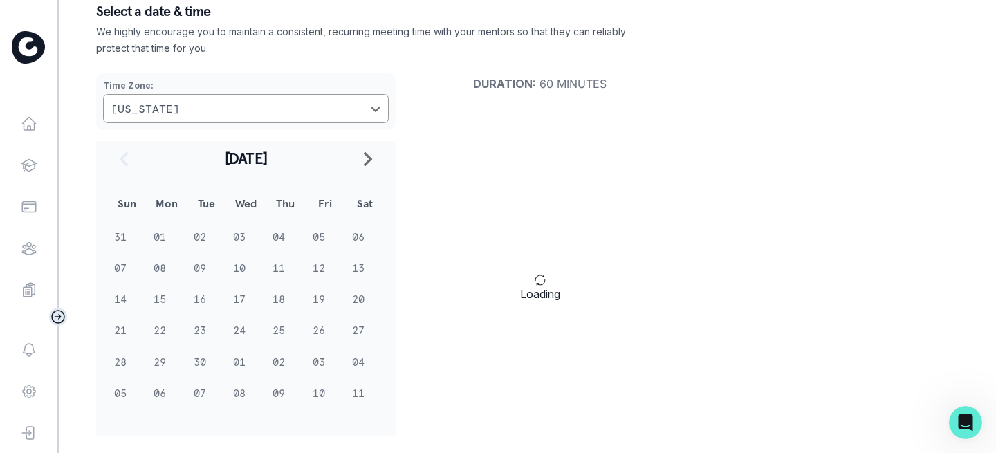
click at [203, 235] on td "02" at bounding box center [206, 236] width 39 height 31
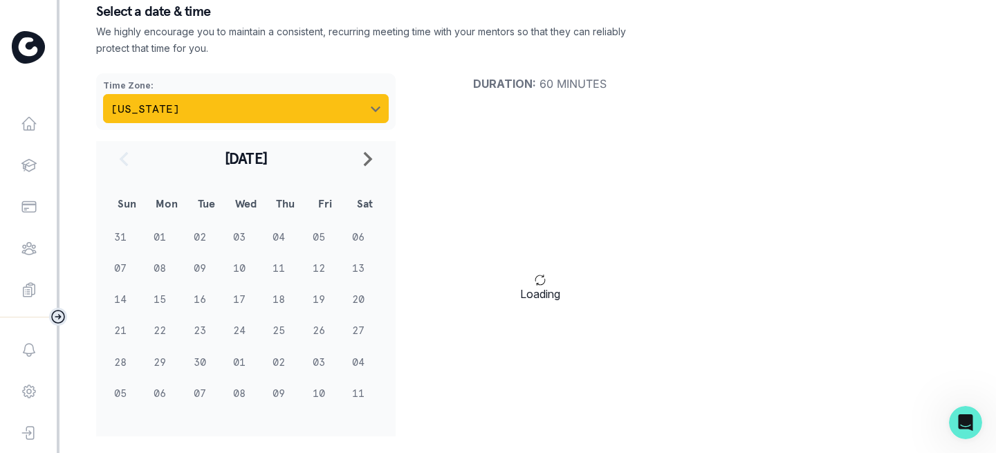
click at [272, 109] on button "New York" at bounding box center [246, 108] width 286 height 29
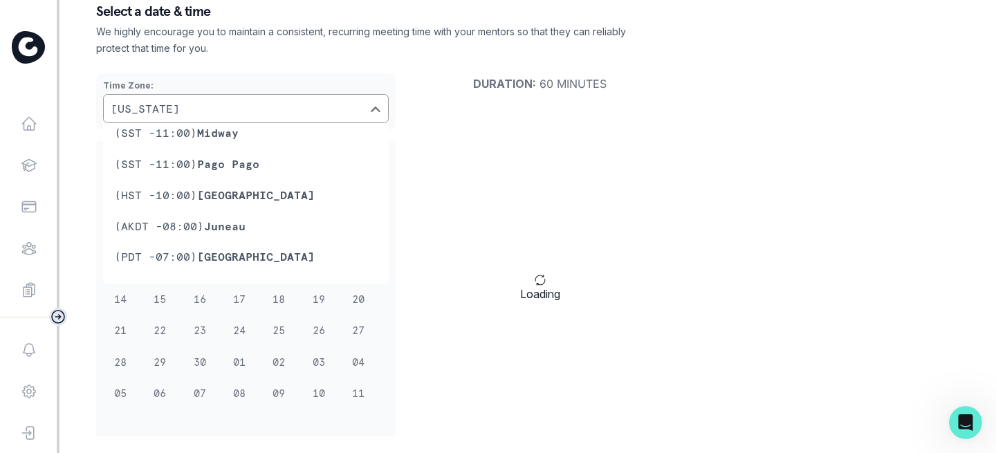
click at [302, 71] on div "Time Zone : New York (SST -11:00) Midway (SST -11:00) Pago Pago (HST -10:00) Ho…" at bounding box center [390, 101] width 588 height 79
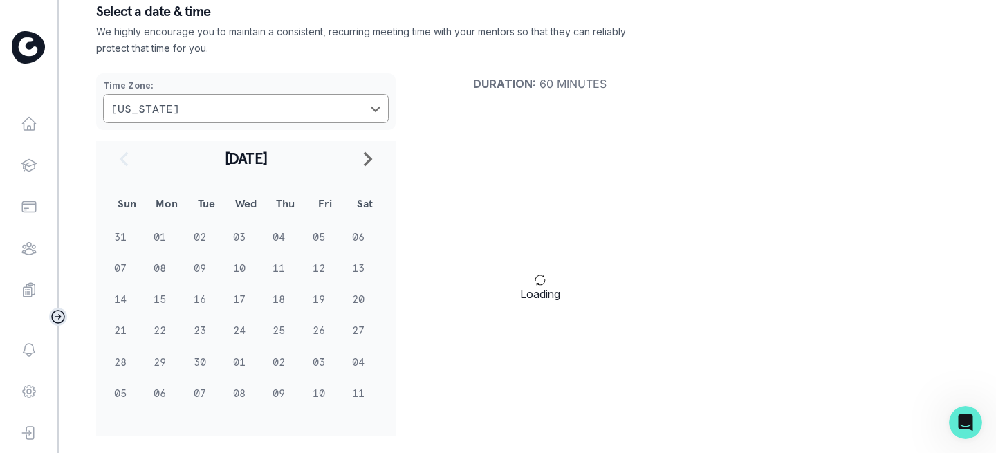
click at [279, 272] on td "11" at bounding box center [285, 267] width 39 height 31
click at [535, 290] on span "Loading" at bounding box center [540, 294] width 40 height 17
click at [539, 290] on span "Loading" at bounding box center [540, 294] width 40 height 17
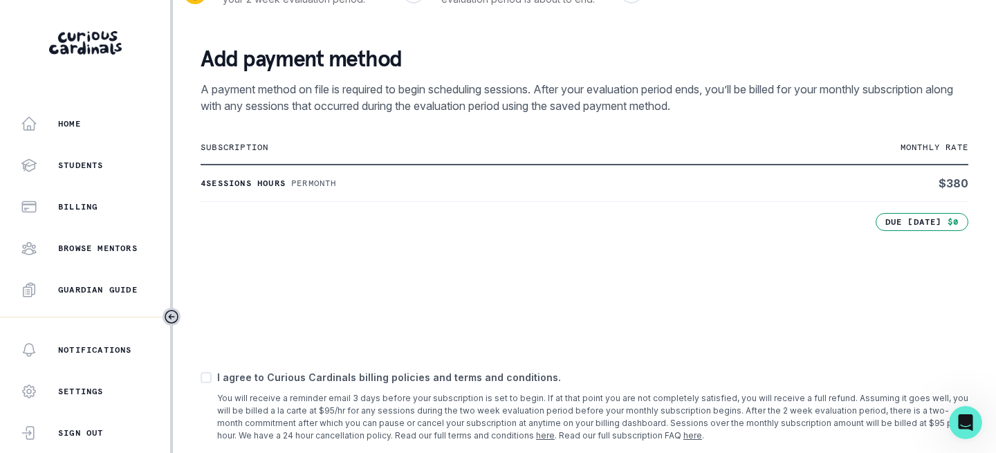
scroll to position [276, 0]
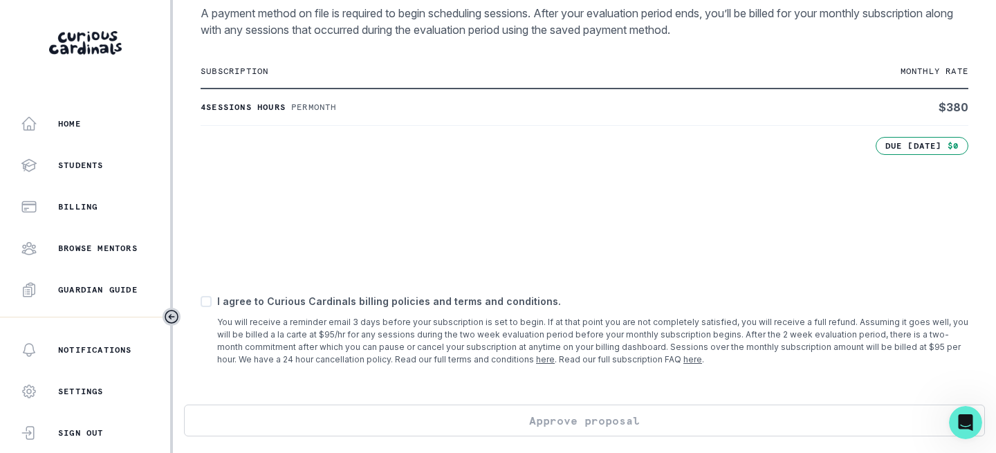
click at [207, 303] on span at bounding box center [206, 301] width 11 height 11
click at [201, 302] on input "checkbox" at bounding box center [200, 301] width 1 height 1
checkbox input "true"
click at [306, 424] on button "Approve proposal" at bounding box center [584, 421] width 801 height 32
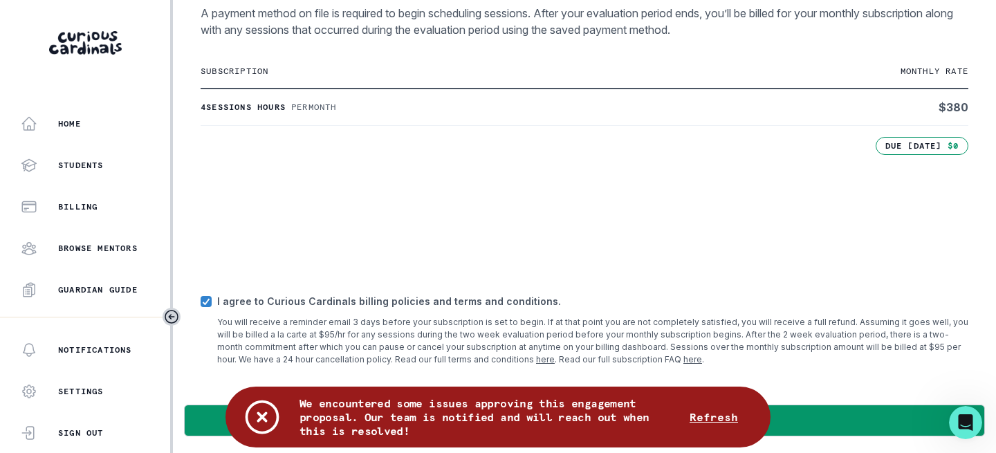
click at [355, 324] on p "You will receive a reminder email 3 days before your subscription is set to beg…" at bounding box center [592, 341] width 751 height 50
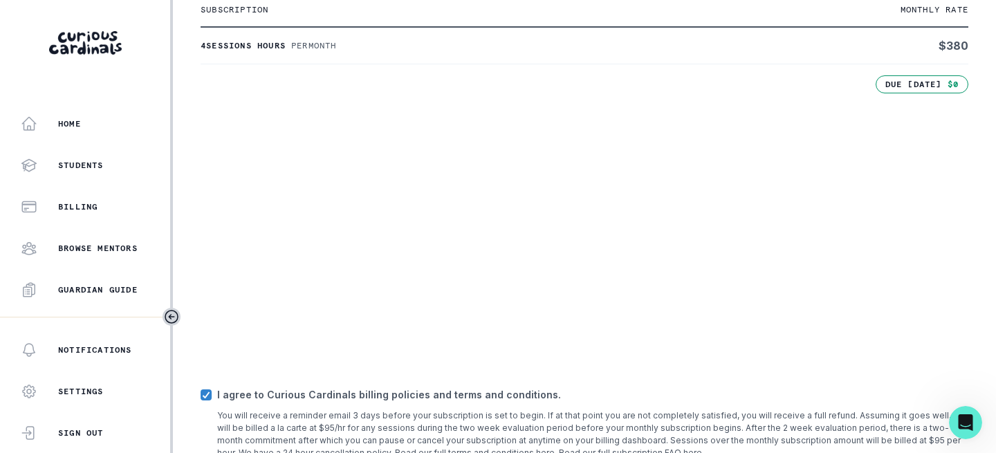
scroll to position [318, 0]
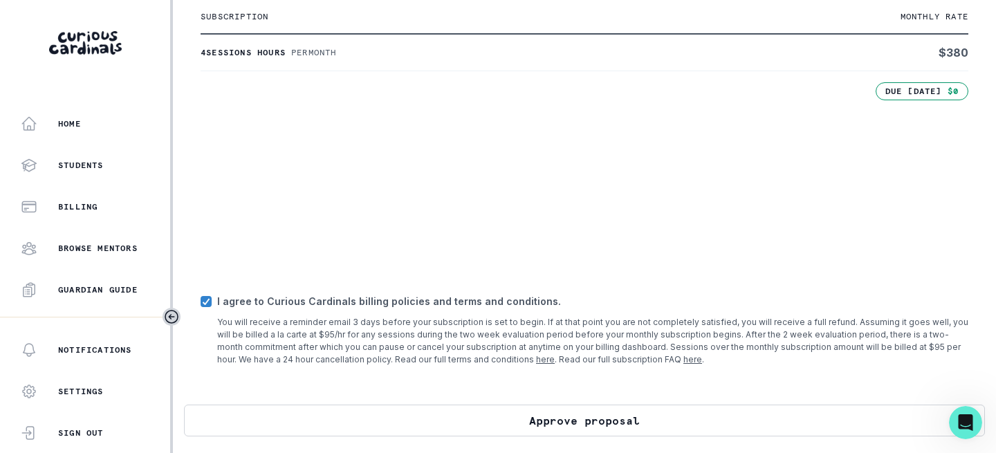
click at [400, 436] on button "Approve proposal" at bounding box center [584, 421] width 801 height 32
click at [443, 432] on button "Approve proposal" at bounding box center [584, 421] width 801 height 32
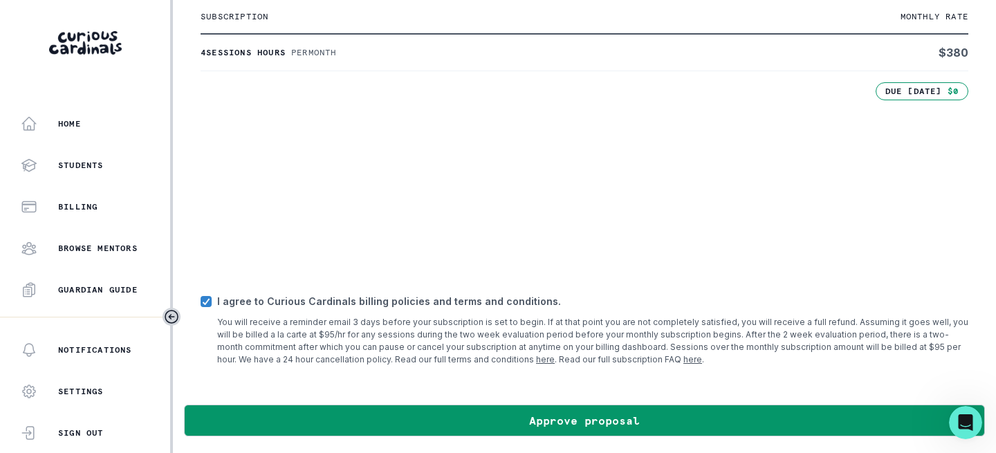
scroll to position [330, 0]
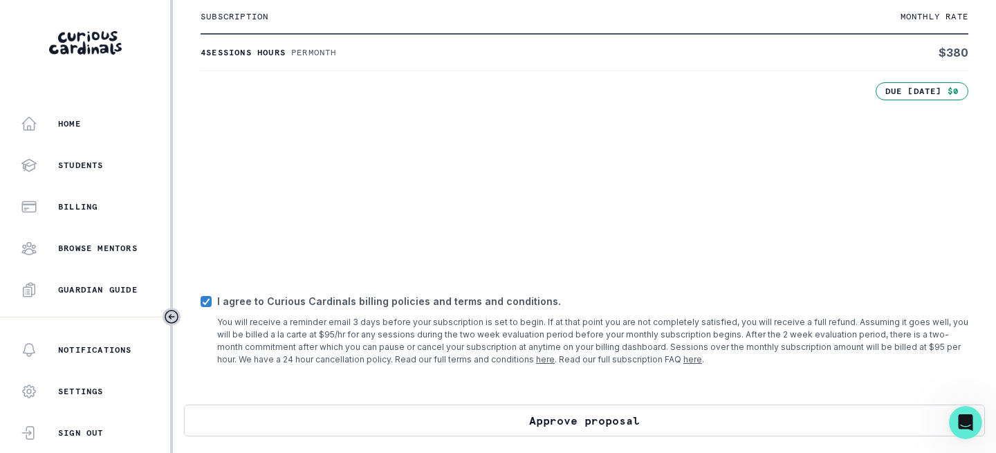
click at [571, 425] on button "Approve proposal" at bounding box center [584, 421] width 801 height 32
click at [574, 424] on button "Approve proposal" at bounding box center [584, 421] width 801 height 32
click at [358, 427] on button "Approve proposal" at bounding box center [584, 421] width 801 height 32
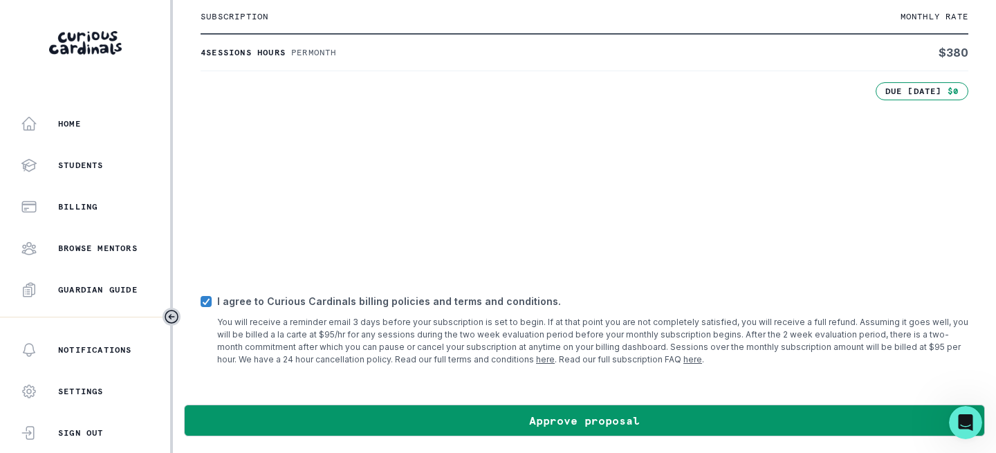
scroll to position [315, 0]
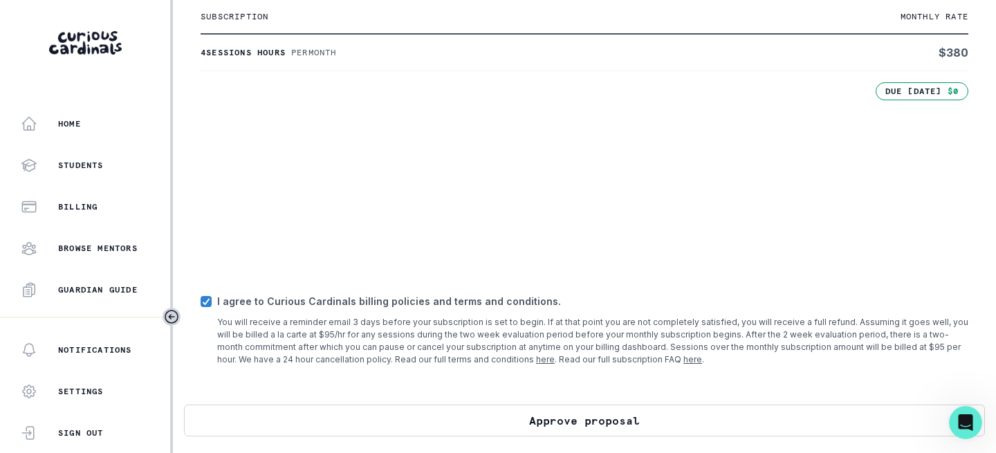
click at [558, 436] on button "Approve proposal" at bounding box center [584, 421] width 801 height 32
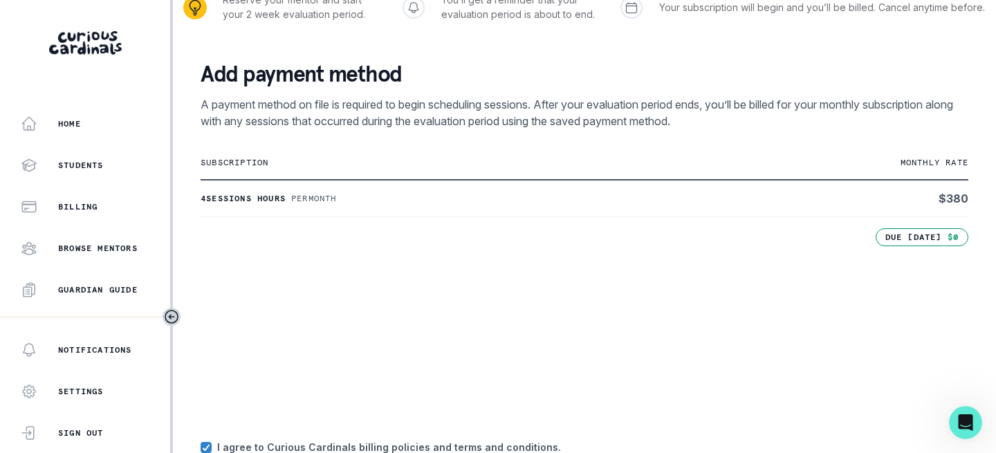
scroll to position [330, 0]
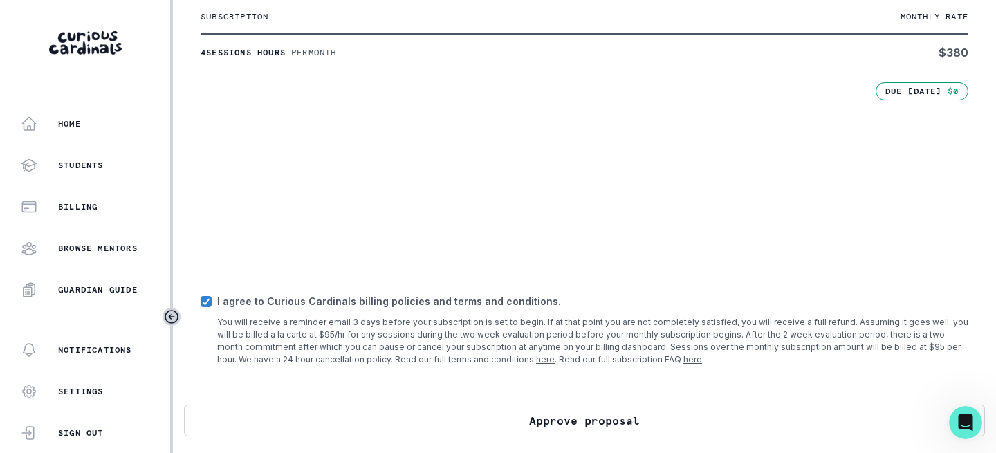
click at [564, 431] on button "Approve proposal" at bounding box center [584, 421] width 801 height 32
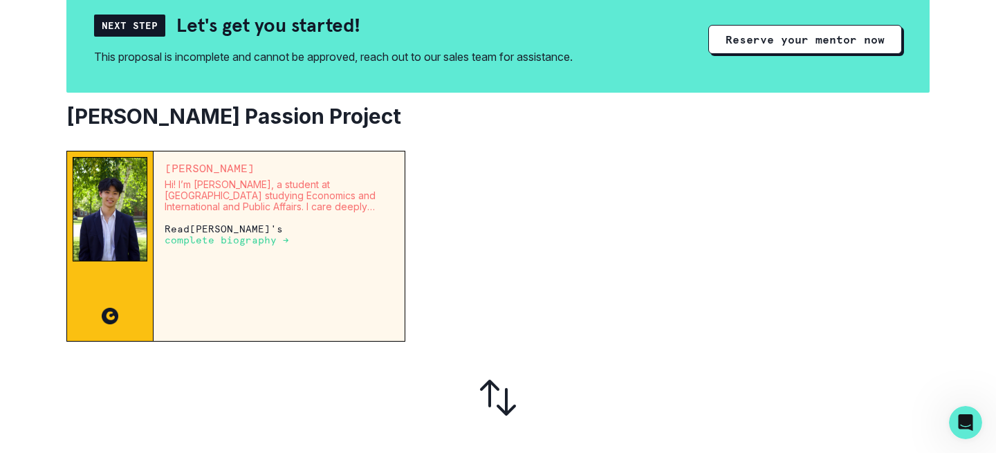
scroll to position [273, 0]
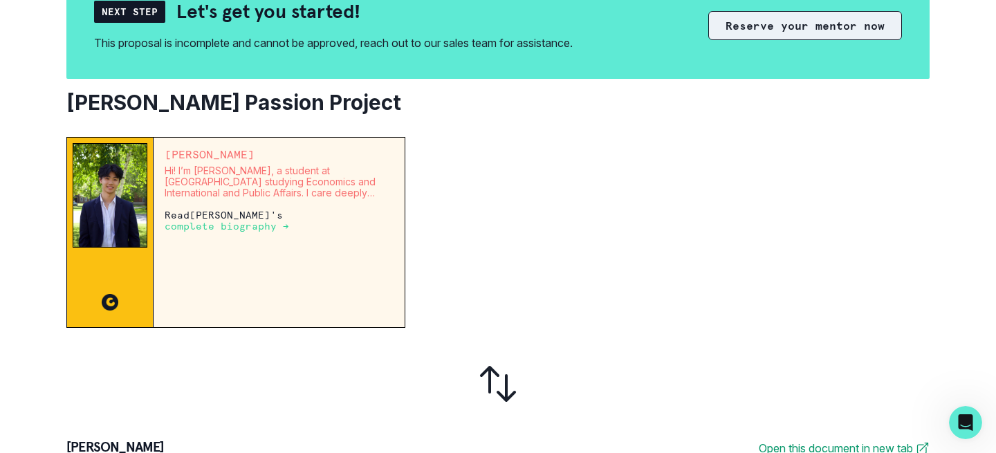
click at [786, 21] on button "Reserve your mentor now" at bounding box center [805, 25] width 194 height 29
click at [776, 30] on button "Reserve your mentor now" at bounding box center [805, 25] width 194 height 29
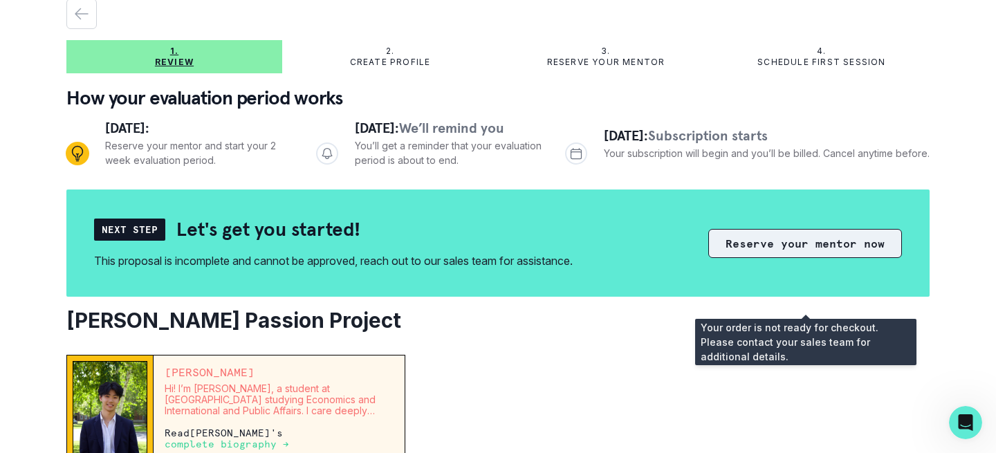
scroll to position [0, 0]
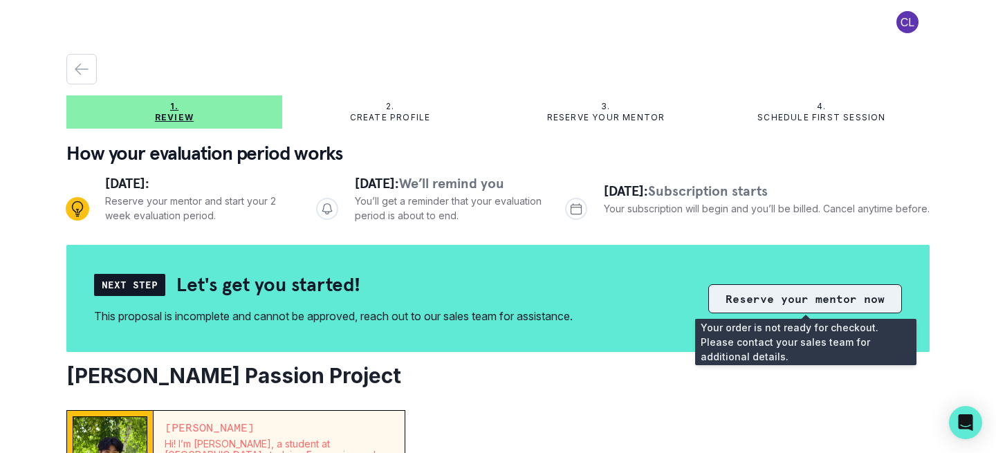
click at [740, 295] on button "Reserve your mentor now" at bounding box center [805, 298] width 194 height 29
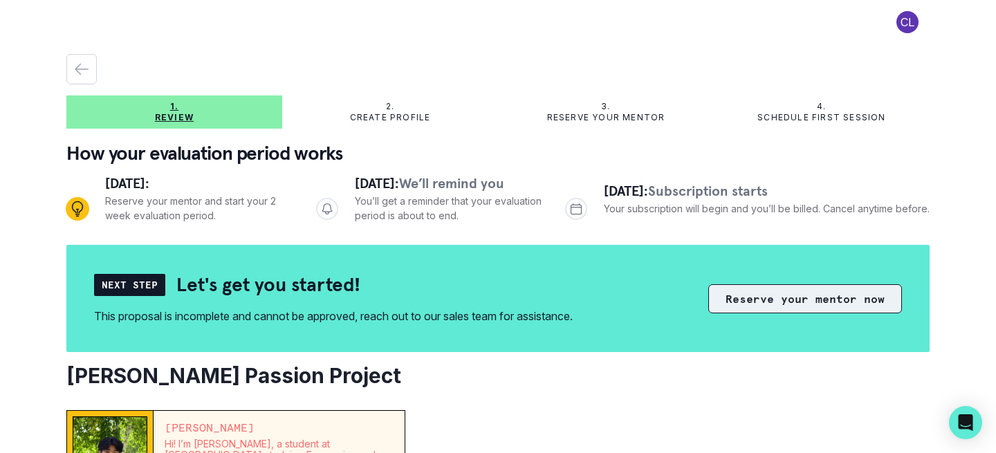
click at [739, 294] on button "Reserve your mentor now" at bounding box center [805, 298] width 194 height 29
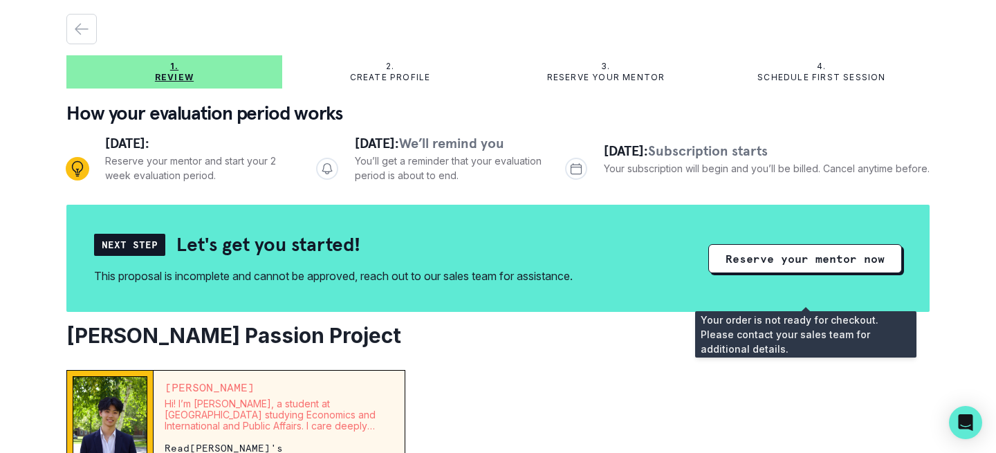
scroll to position [54, 0]
